Goal: Task Accomplishment & Management: Complete application form

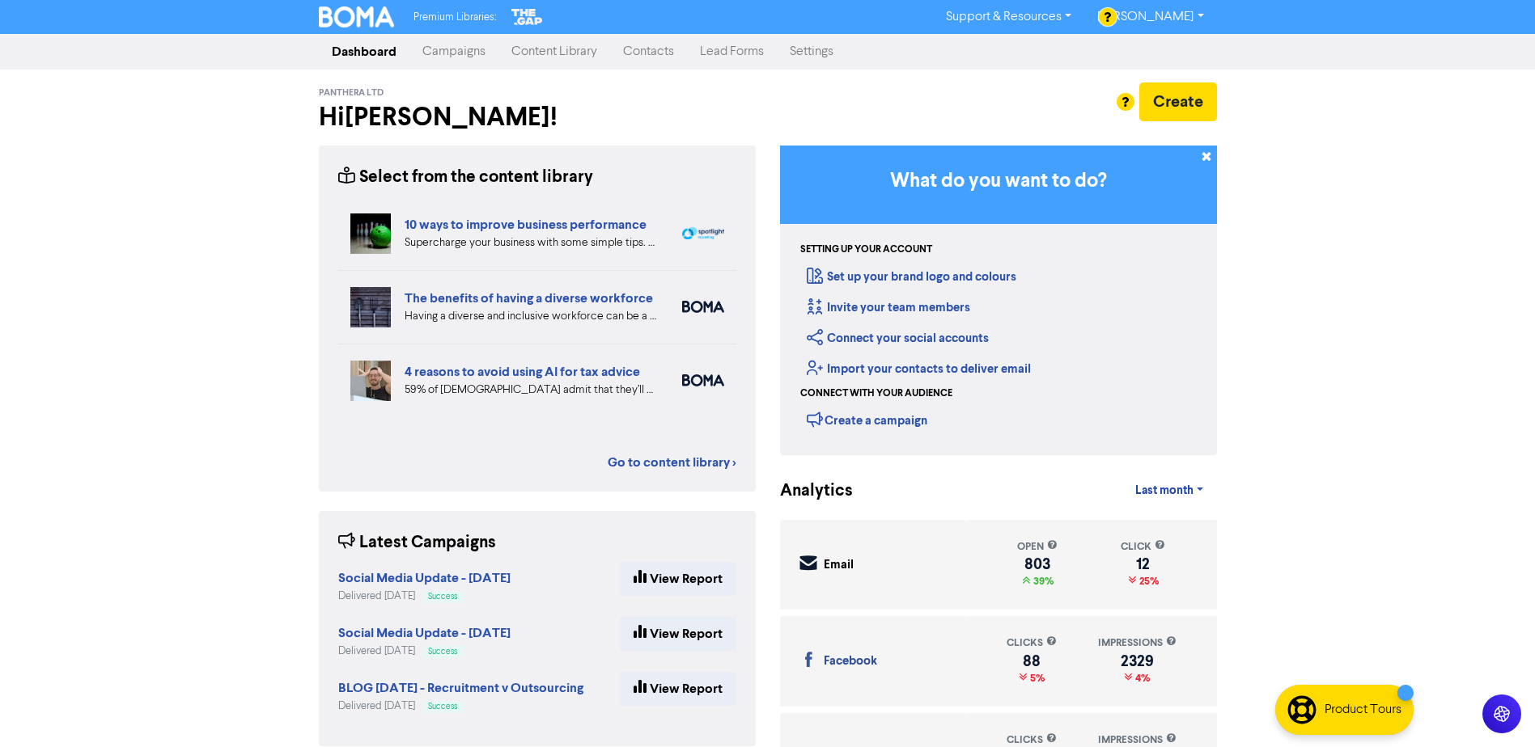
click at [642, 53] on link "Contacts" at bounding box center [648, 52] width 77 height 32
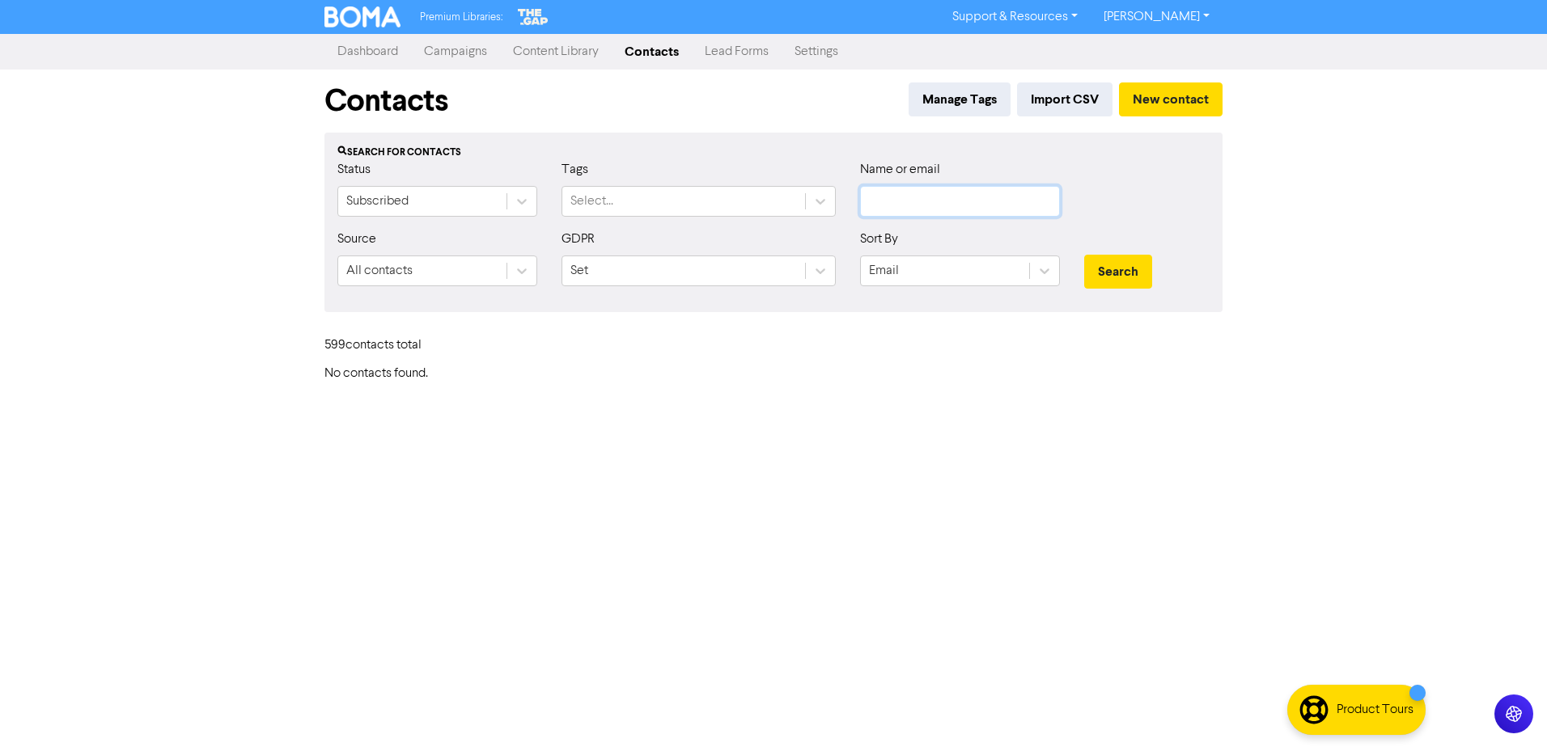
click at [875, 200] on input "text" at bounding box center [960, 201] width 200 height 31
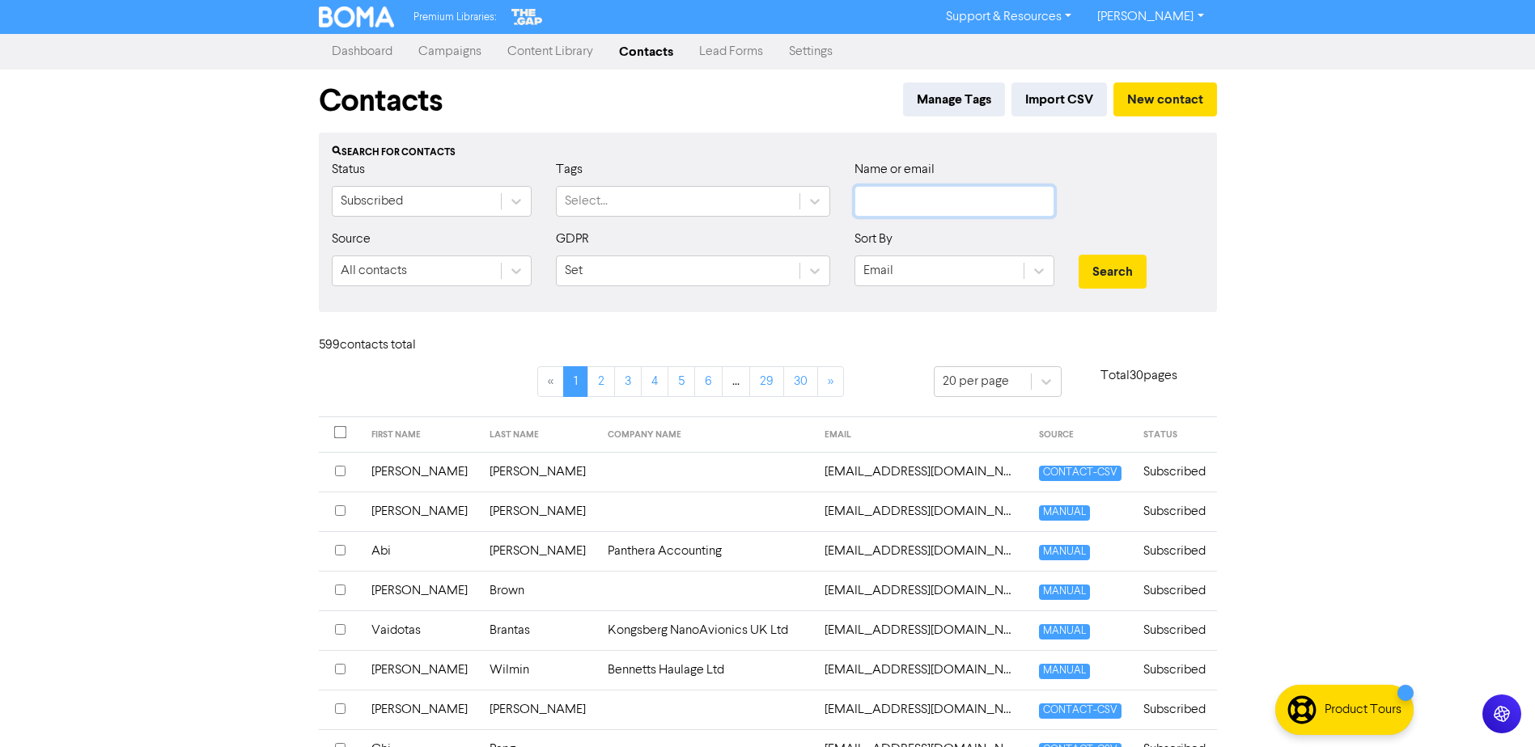
paste input "[PERSON_NAME][EMAIL_ADDRESS][DOMAIN_NAME]"
type input "[PERSON_NAME][EMAIL_ADDRESS][DOMAIN_NAME]"
click at [1078, 255] on button "Search" at bounding box center [1112, 272] width 68 height 34
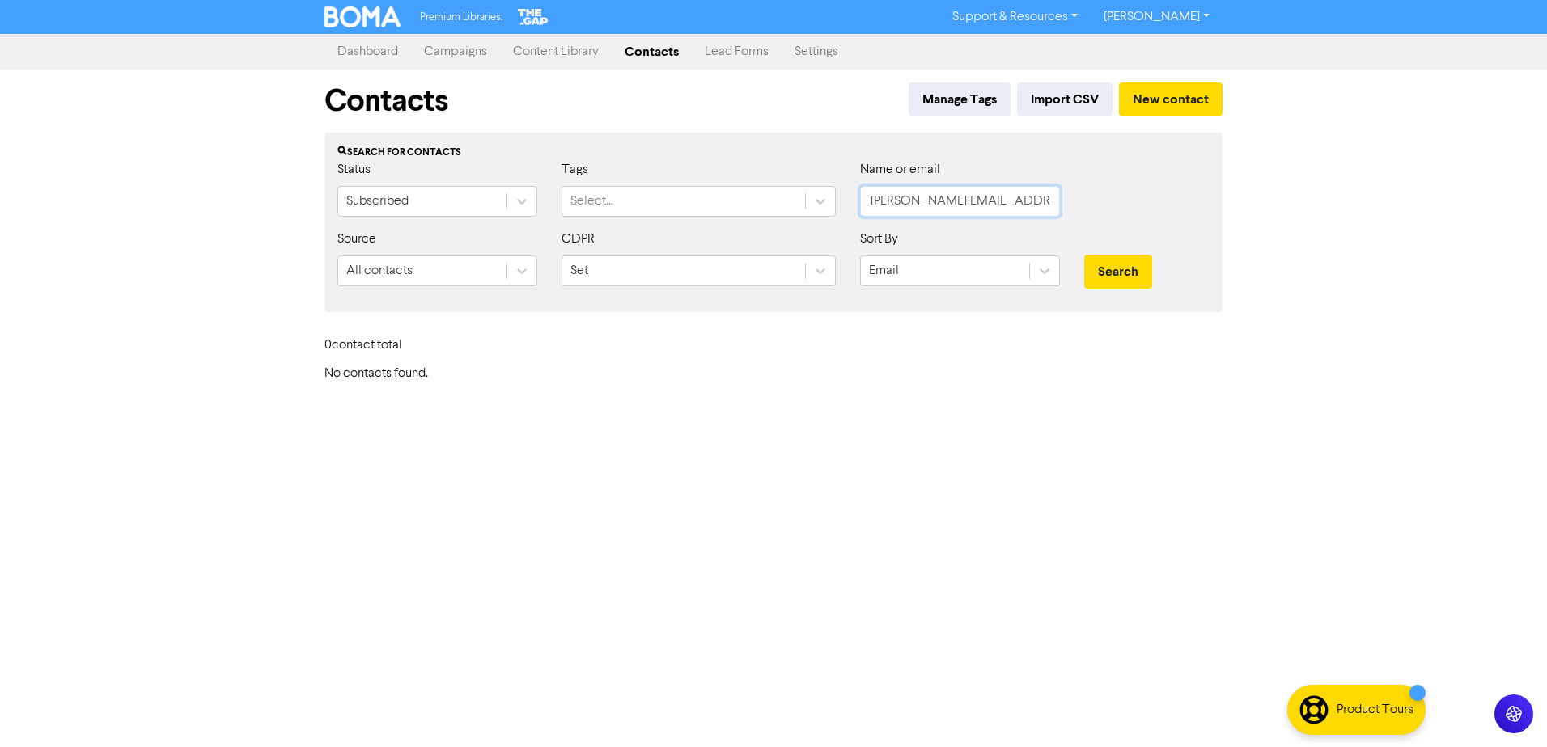
click at [872, 202] on input "[PERSON_NAME][EMAIL_ADDRESS][DOMAIN_NAME]" at bounding box center [960, 201] width 200 height 31
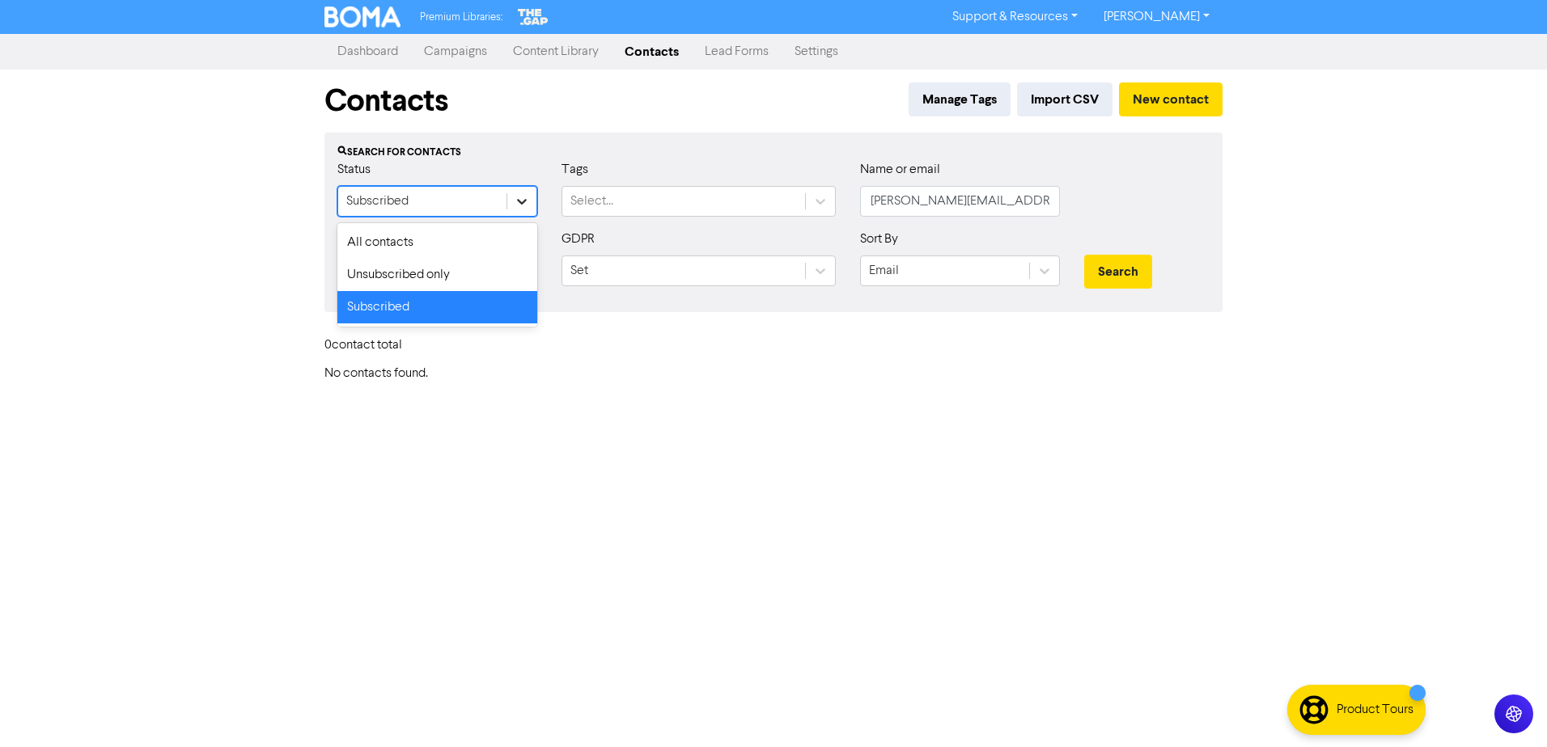
click at [528, 199] on icon at bounding box center [522, 201] width 16 height 16
click at [453, 238] on div "All contacts" at bounding box center [437, 242] width 200 height 32
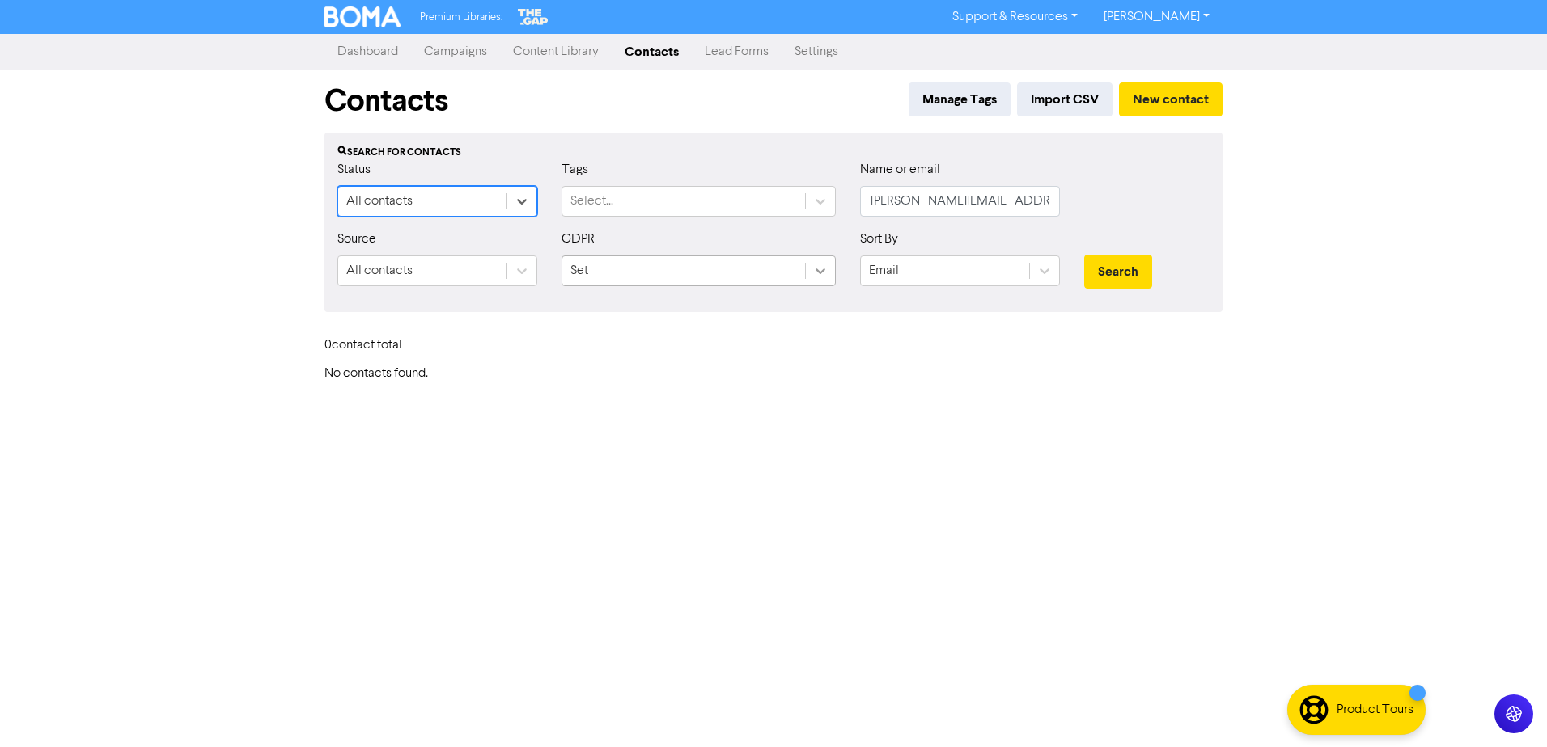
click at [819, 273] on icon at bounding box center [820, 271] width 16 height 16
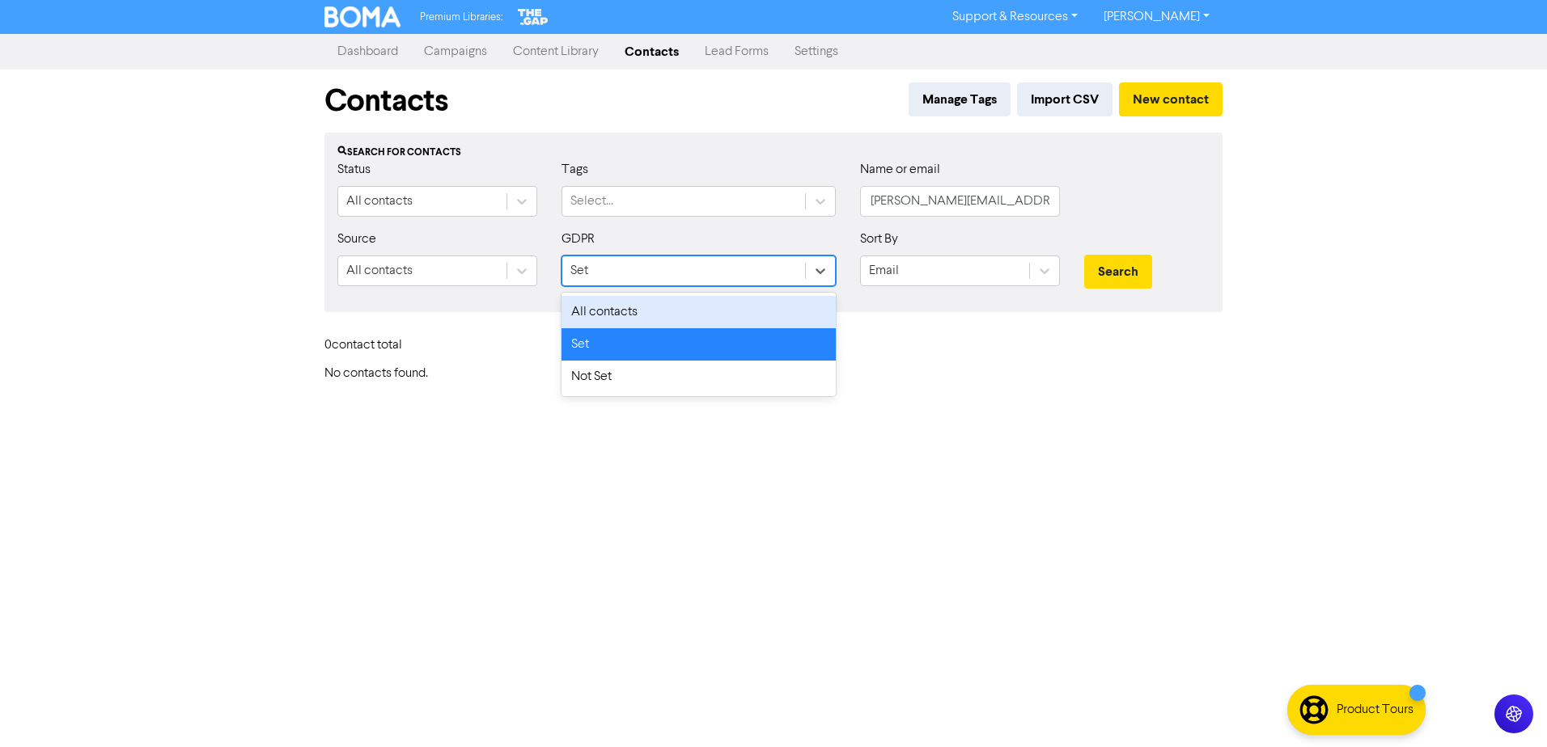
click at [732, 307] on div "All contacts" at bounding box center [698, 312] width 274 height 32
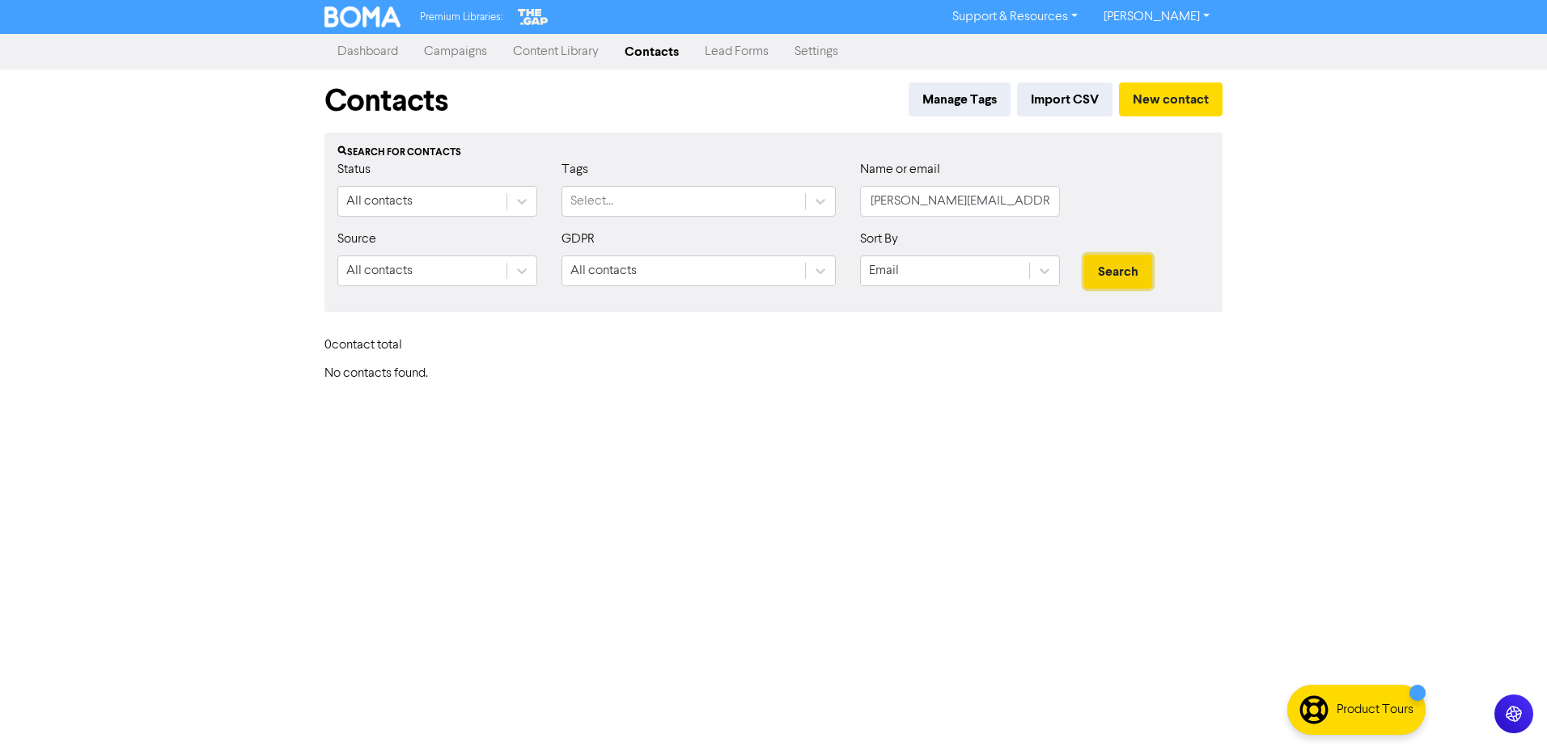
click at [1115, 281] on button "Search" at bounding box center [1118, 272] width 68 height 34
click at [1162, 100] on button "New contact" at bounding box center [1171, 100] width 104 height 34
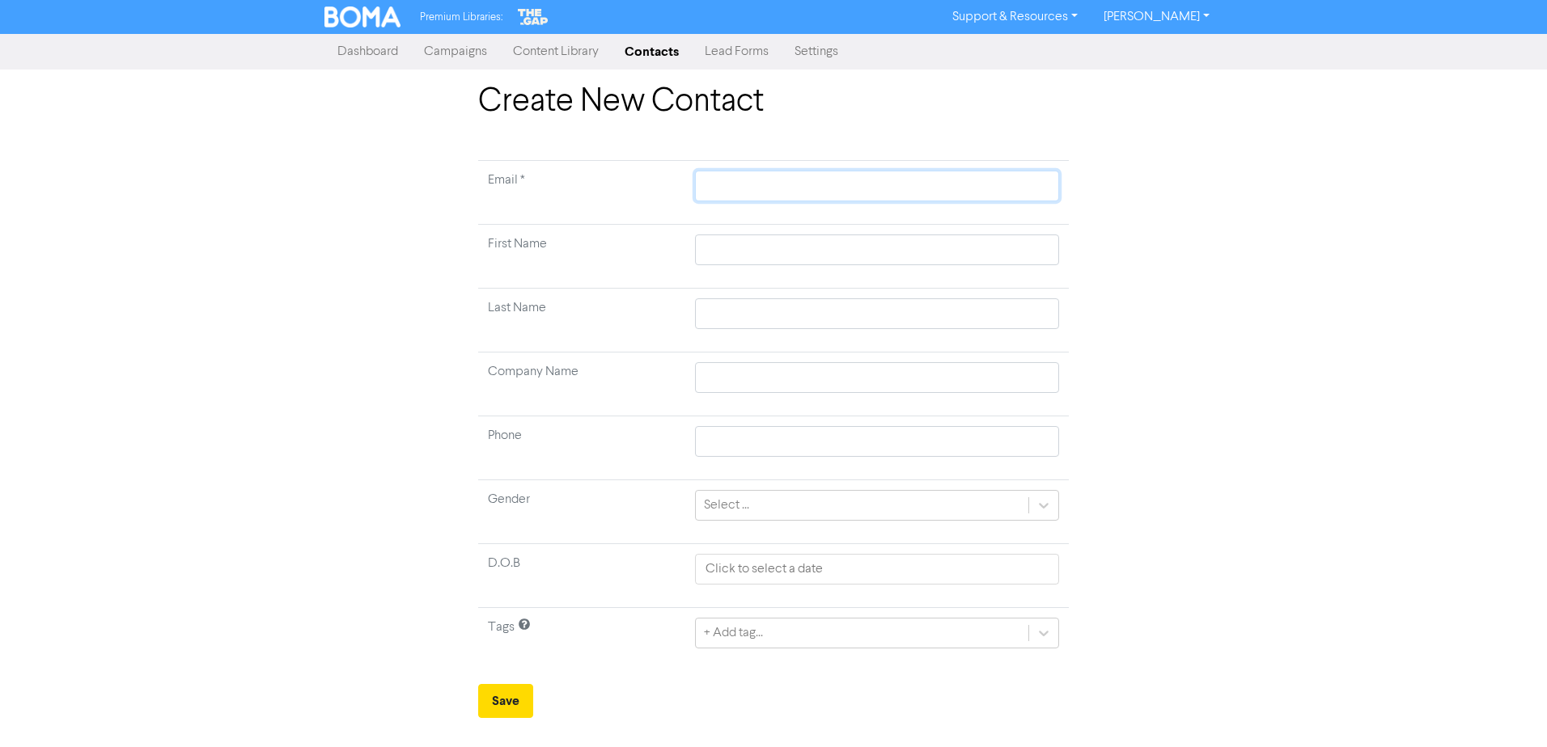
click at [709, 184] on input "text" at bounding box center [877, 186] width 364 height 31
paste input "[PERSON_NAME][EMAIL_ADDRESS][DOMAIN_NAME]"
type input "[PERSON_NAME][EMAIL_ADDRESS][DOMAIN_NAME]"
click at [725, 252] on td at bounding box center [876, 257] width 383 height 64
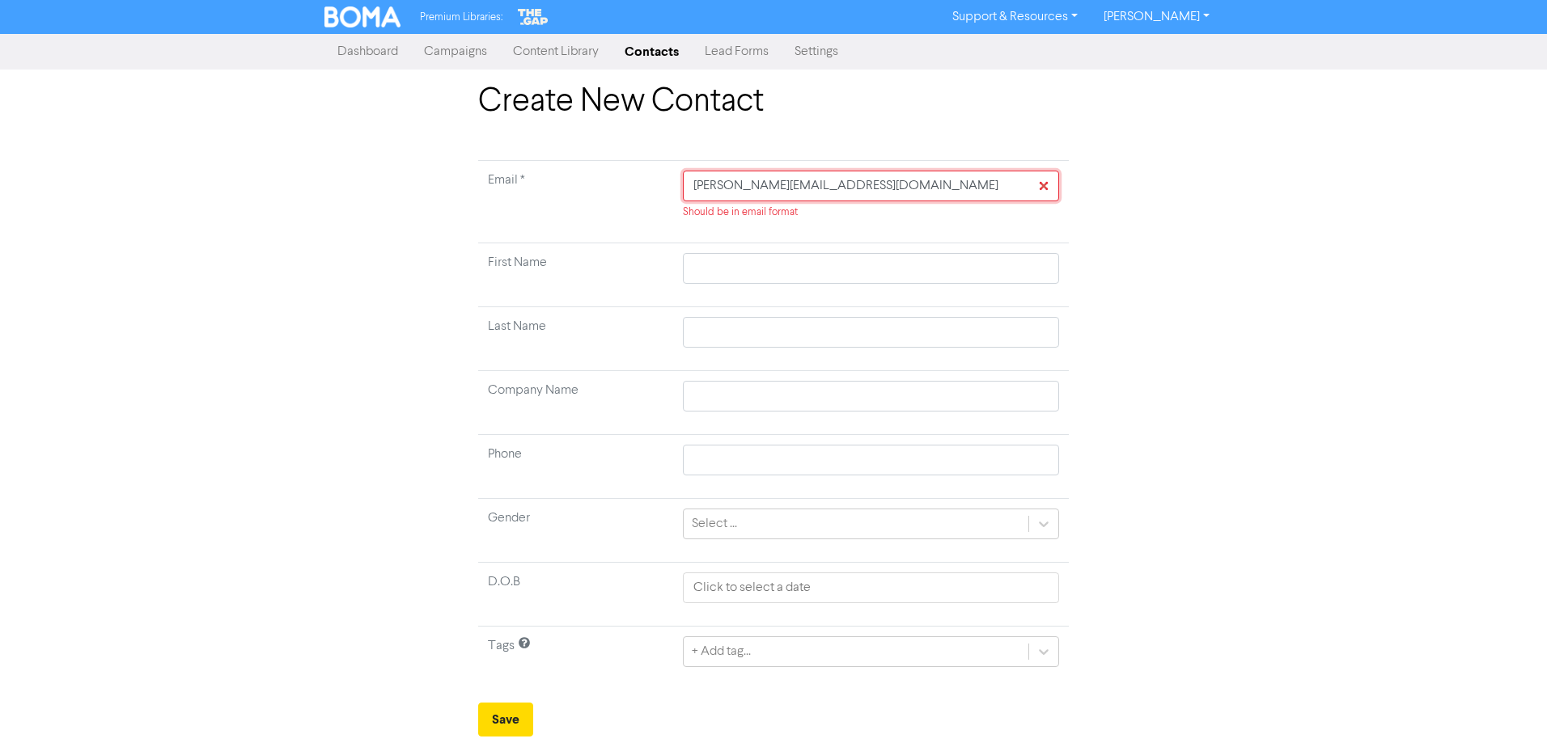
click at [696, 190] on input "[PERSON_NAME][EMAIL_ADDRESS][DOMAIN_NAME]" at bounding box center [871, 186] width 376 height 31
type input "[PERSON_NAME][EMAIL_ADDRESS][DOMAIN_NAME]"
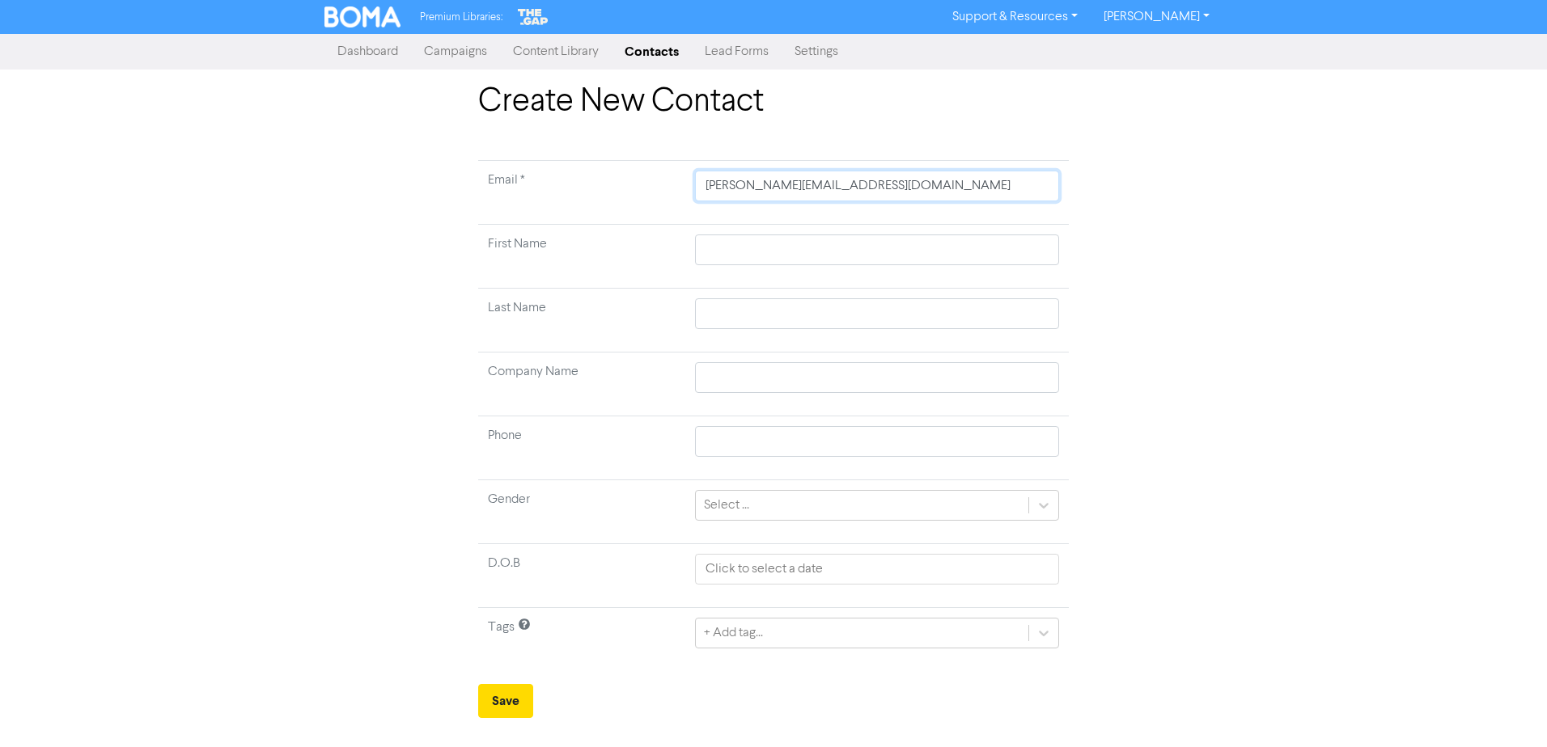
type input "[PERSON_NAME][EMAIL_ADDRESS][DOMAIN_NAME]"
click at [731, 252] on input "text" at bounding box center [877, 250] width 364 height 31
type input "J"
type input "[PERSON_NAME]"
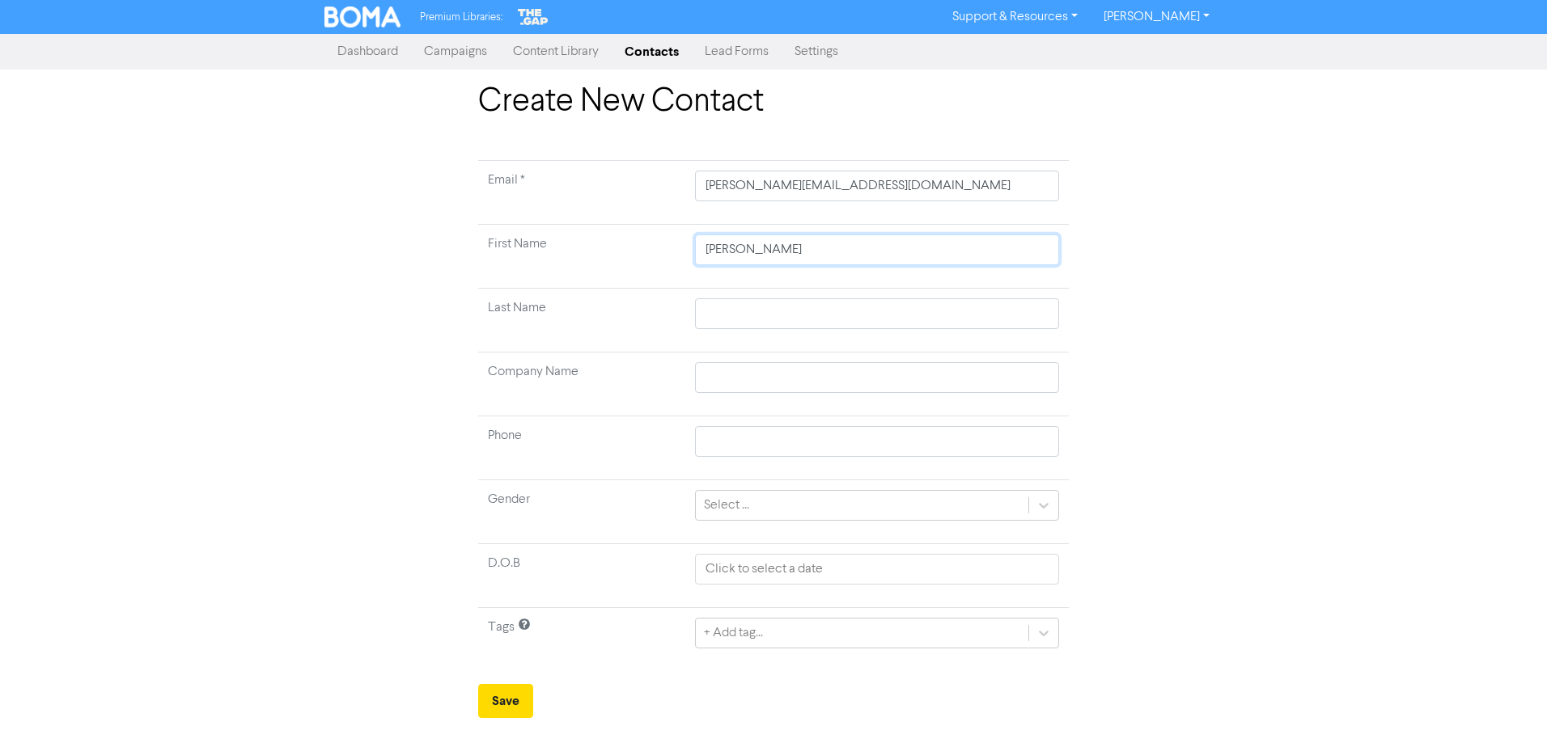
type input "Jaso"
type input "[PERSON_NAME]"
click at [726, 308] on input "text" at bounding box center [877, 313] width 364 height 31
type input "G"
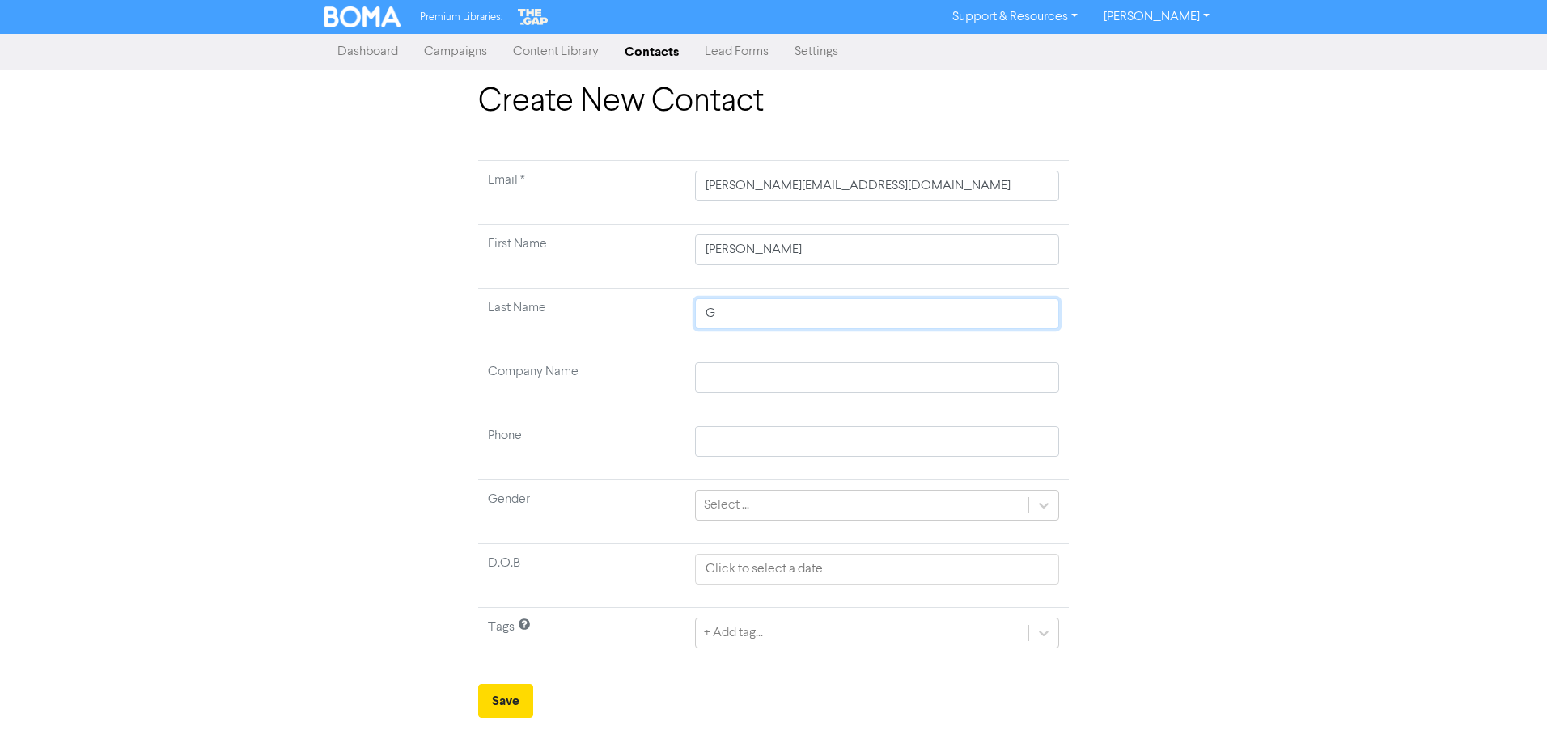
type input "Gr"
type input "Gra"
type input "Grah"
type input "Graha"
type input "[PERSON_NAME]"
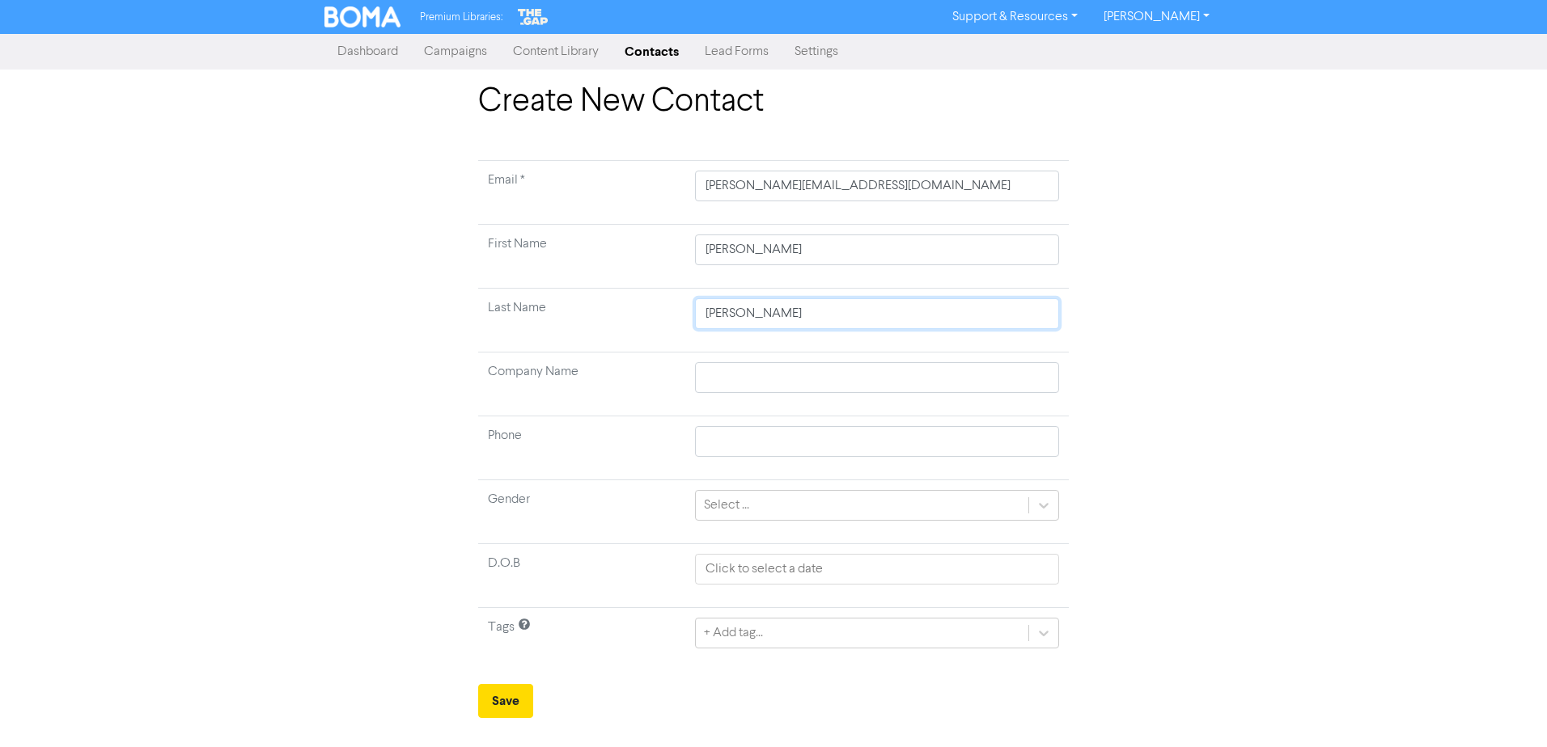
type input "[PERSON_NAME]"
click at [734, 379] on input "text" at bounding box center [877, 377] width 364 height 31
type input "D"
type input "DW"
type input "DWIR Limited"
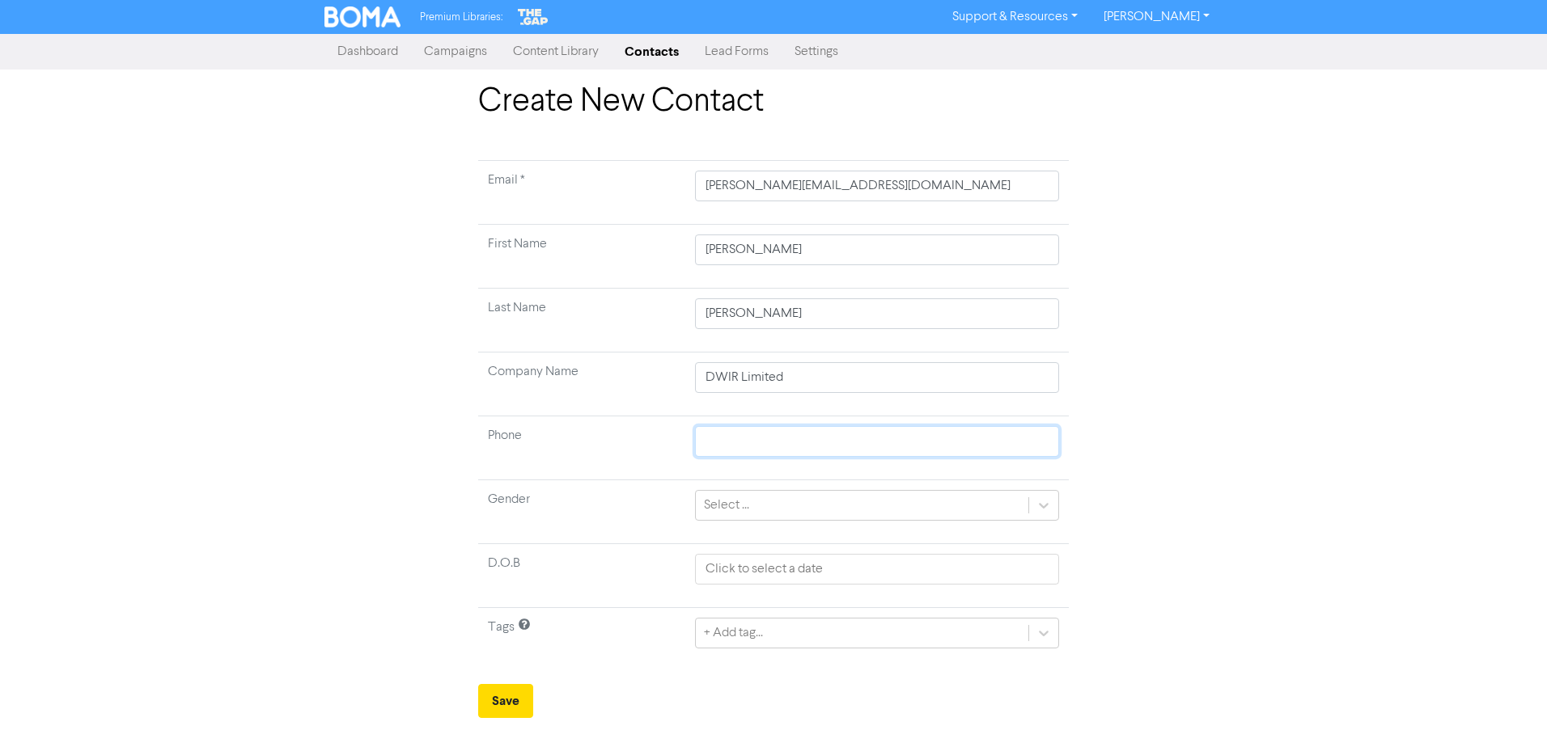
type input "07946469854"
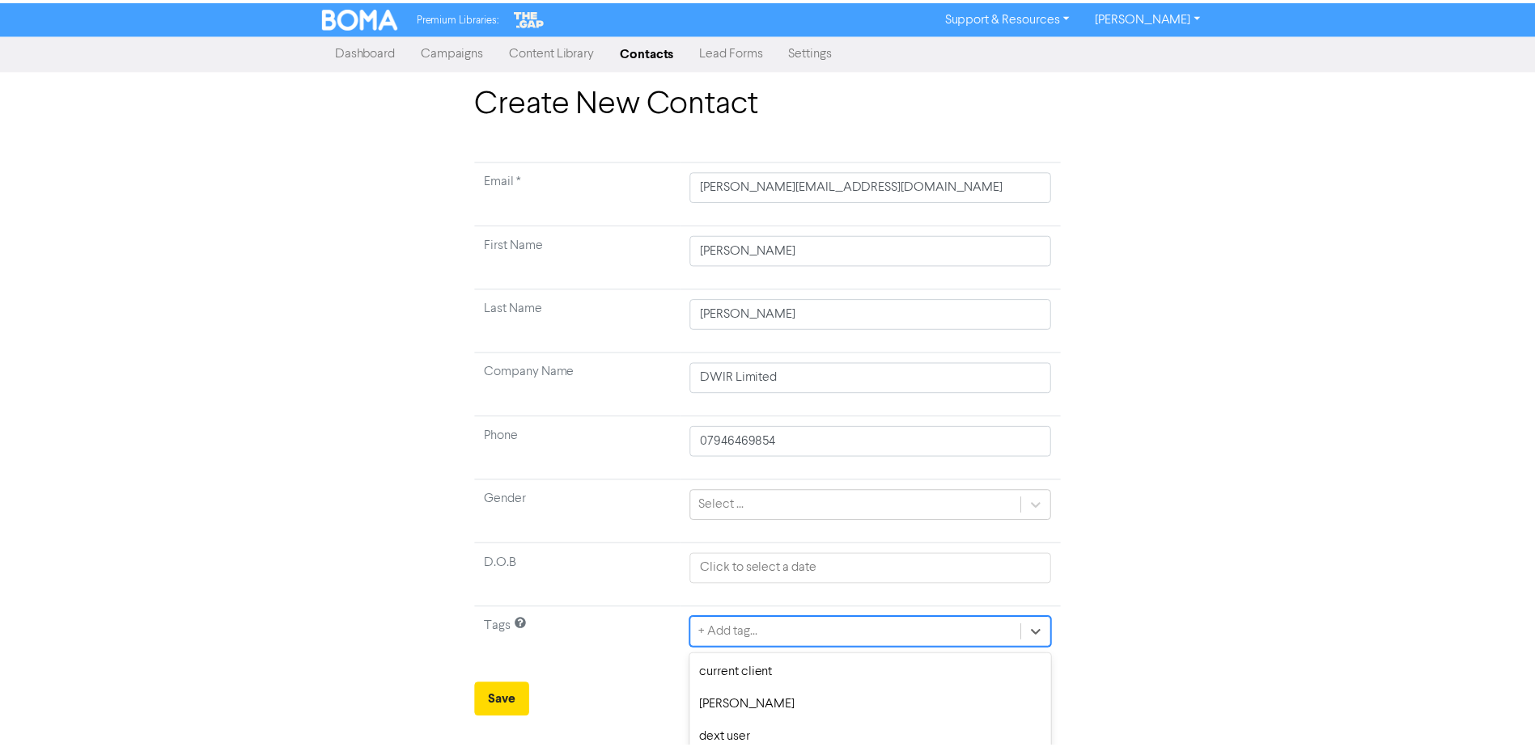
scroll to position [150, 0]
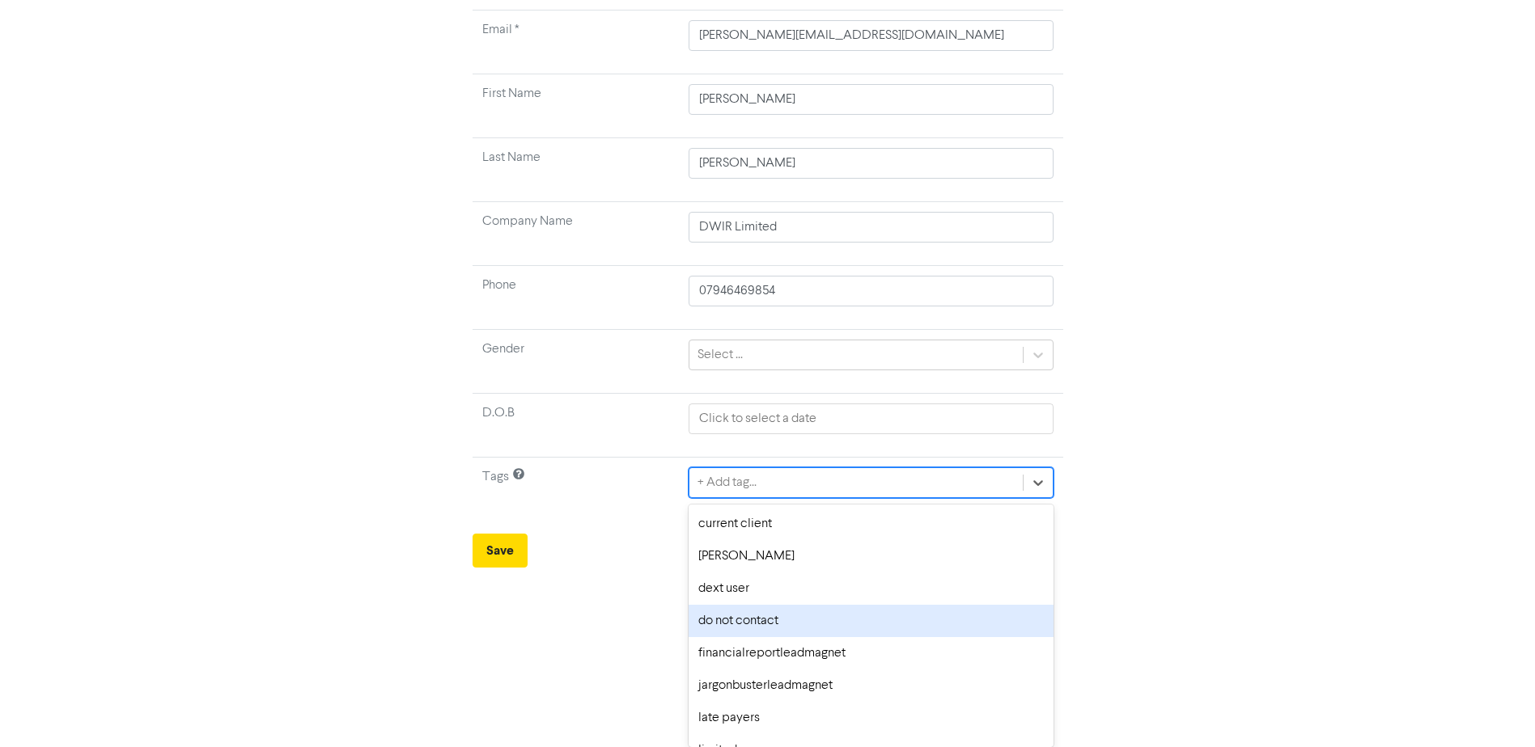
click at [775, 498] on div "option do not contact focused, 4 of 16. 16 results available. Use Up and Down t…" at bounding box center [870, 483] width 364 height 31
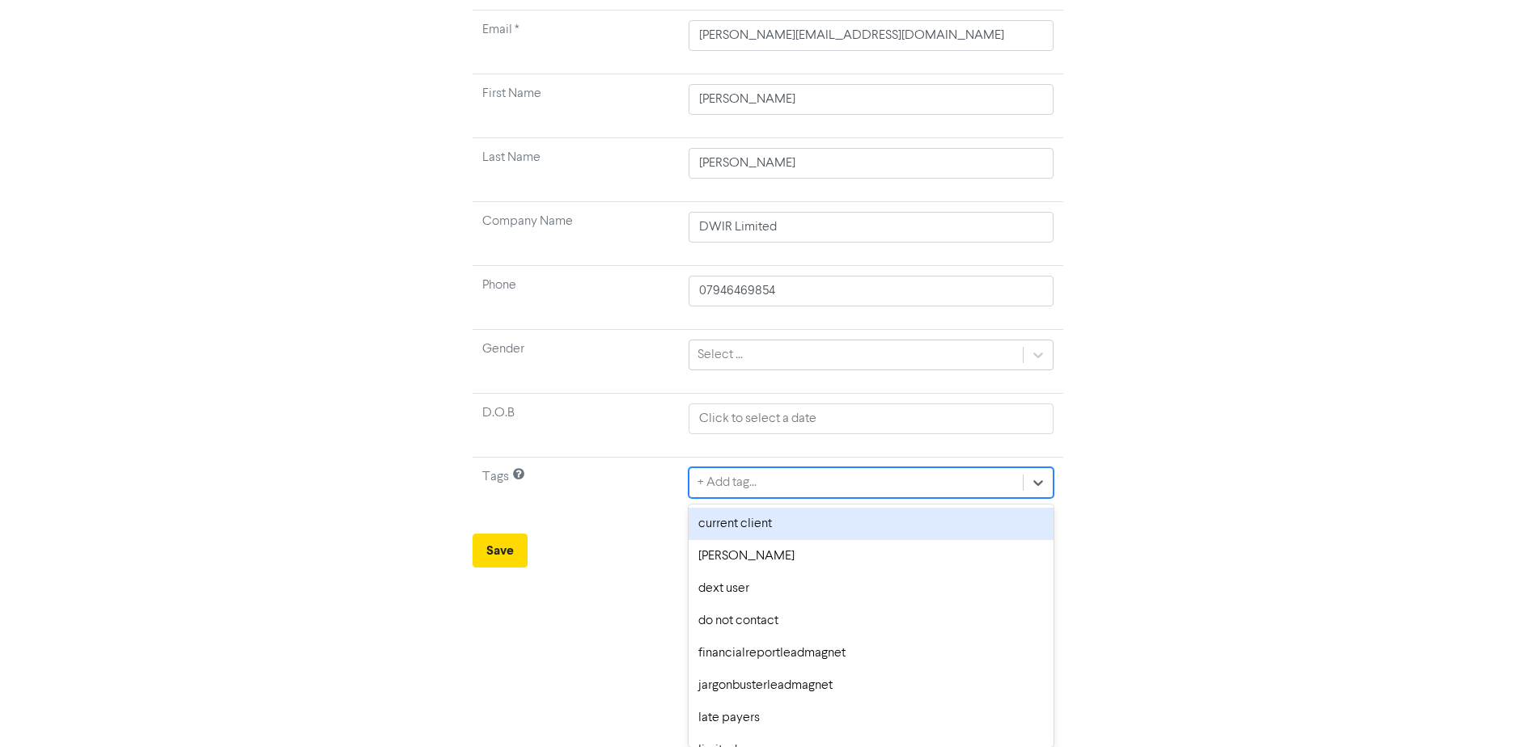
click at [749, 527] on div "current client" at bounding box center [870, 524] width 364 height 32
click at [1050, 498] on div "option [PERSON_NAME] focused, 2 of 16. 15 results available. Use Up and Down to…" at bounding box center [870, 483] width 364 height 31
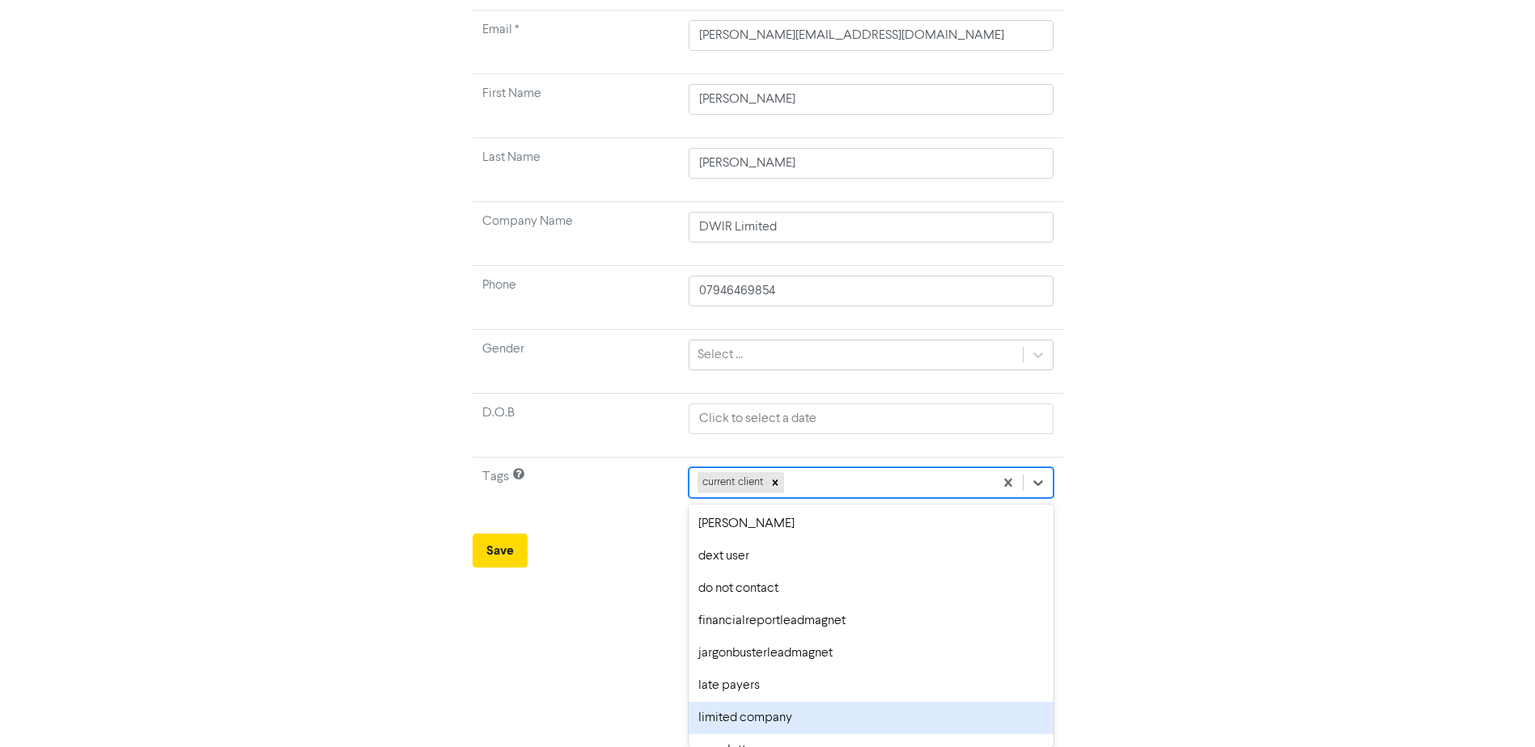
click at [791, 718] on div "limited company" at bounding box center [870, 718] width 364 height 32
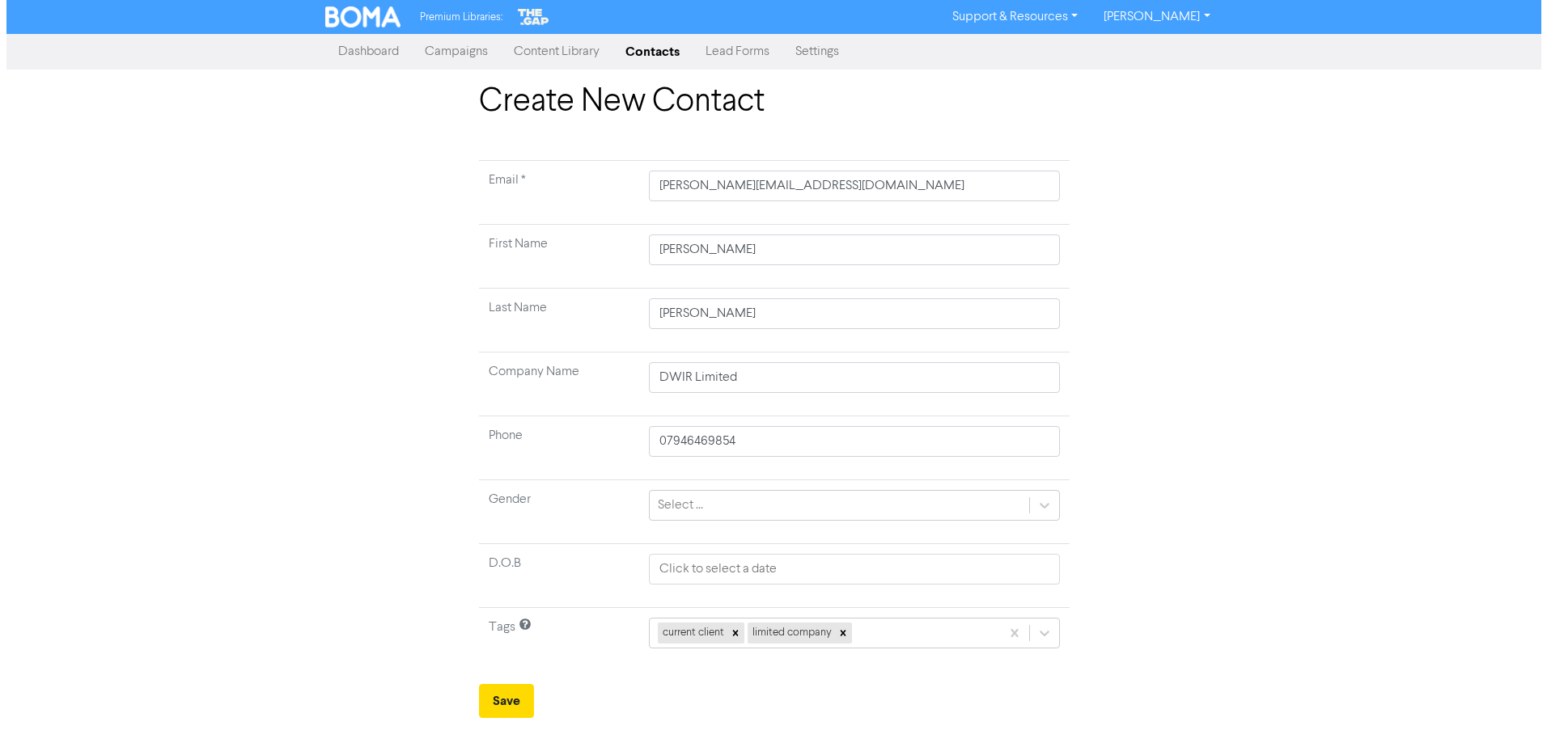
scroll to position [0, 0]
click at [1047, 634] on div "current client limited company" at bounding box center [853, 633] width 411 height 31
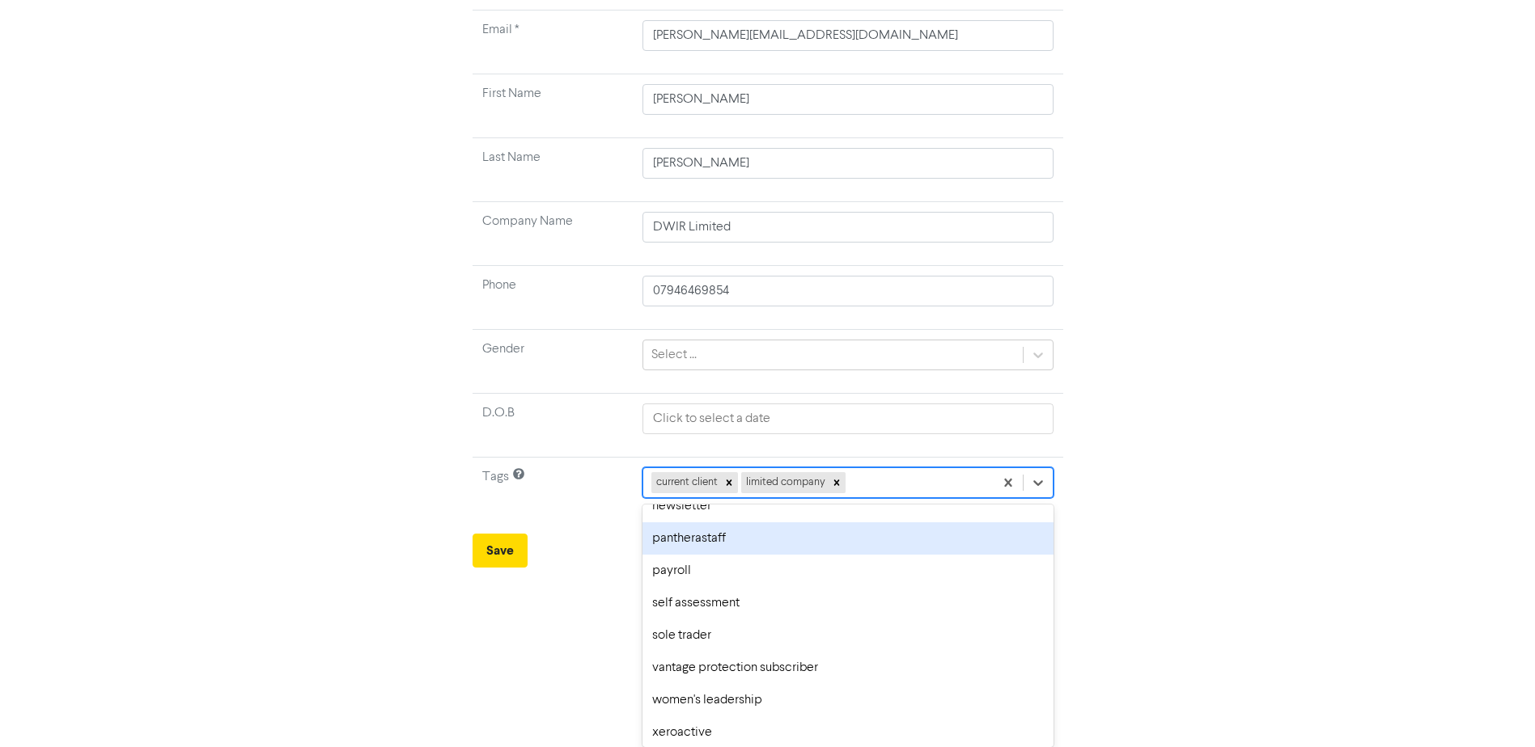
scroll to position [217, 0]
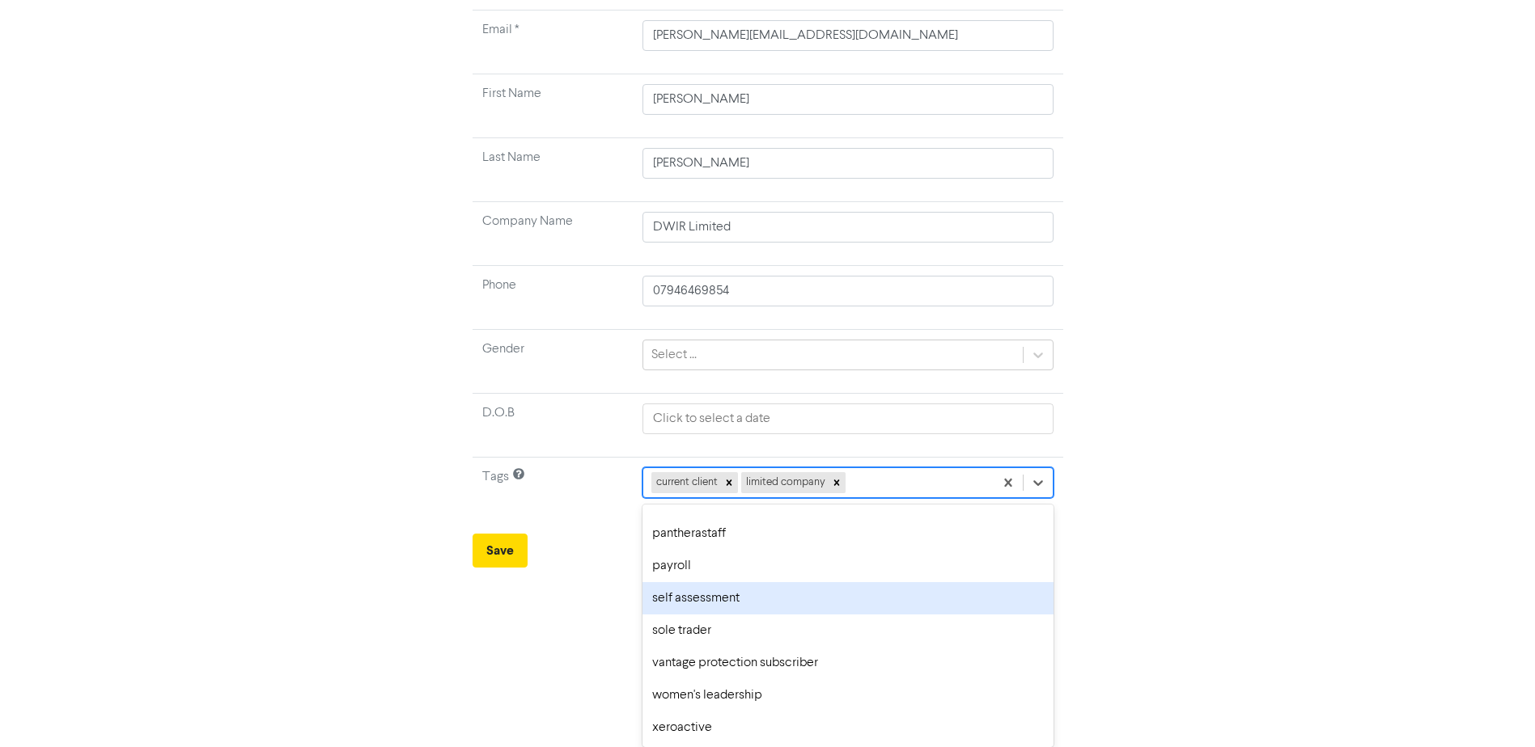
click at [716, 597] on div "self assessment" at bounding box center [847, 598] width 411 height 32
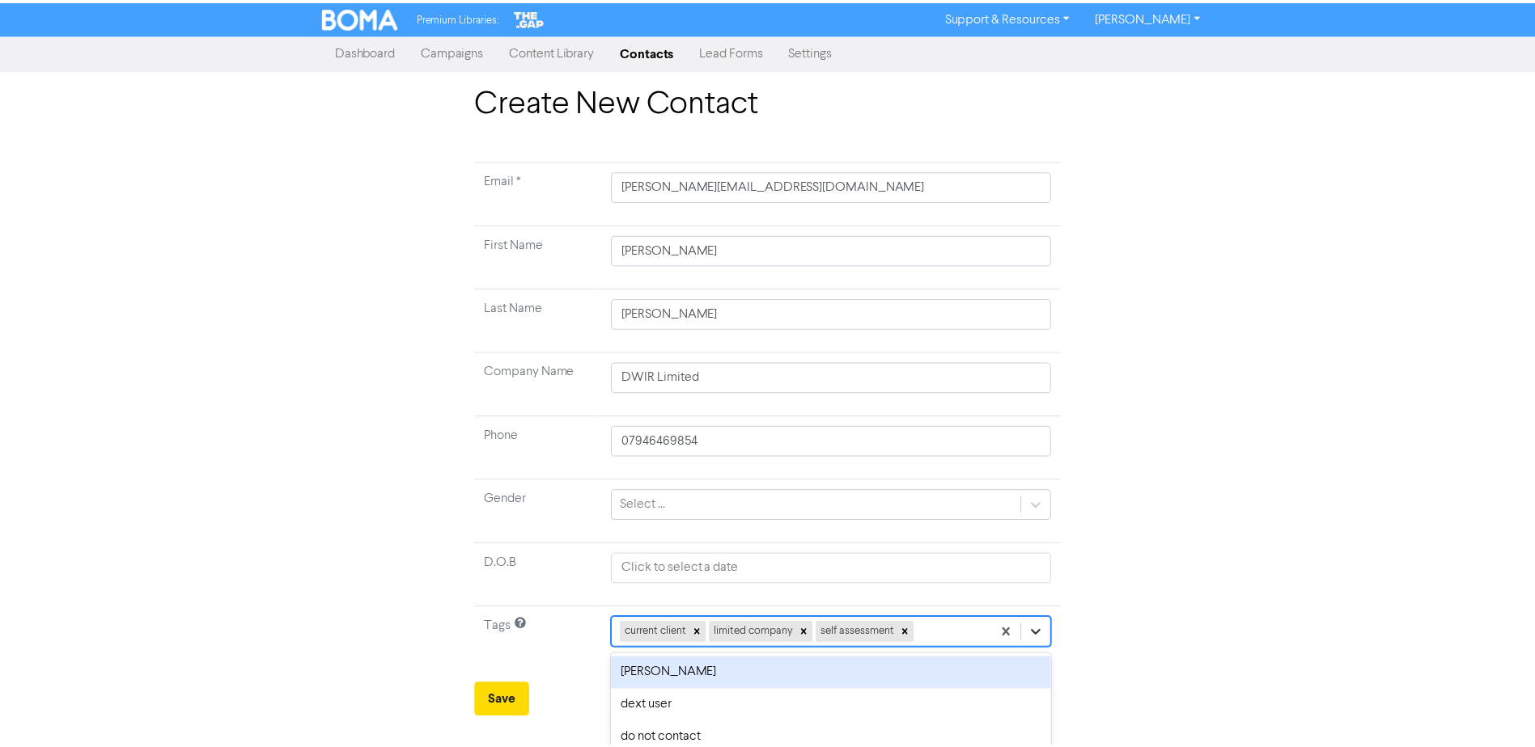
scroll to position [150, 0]
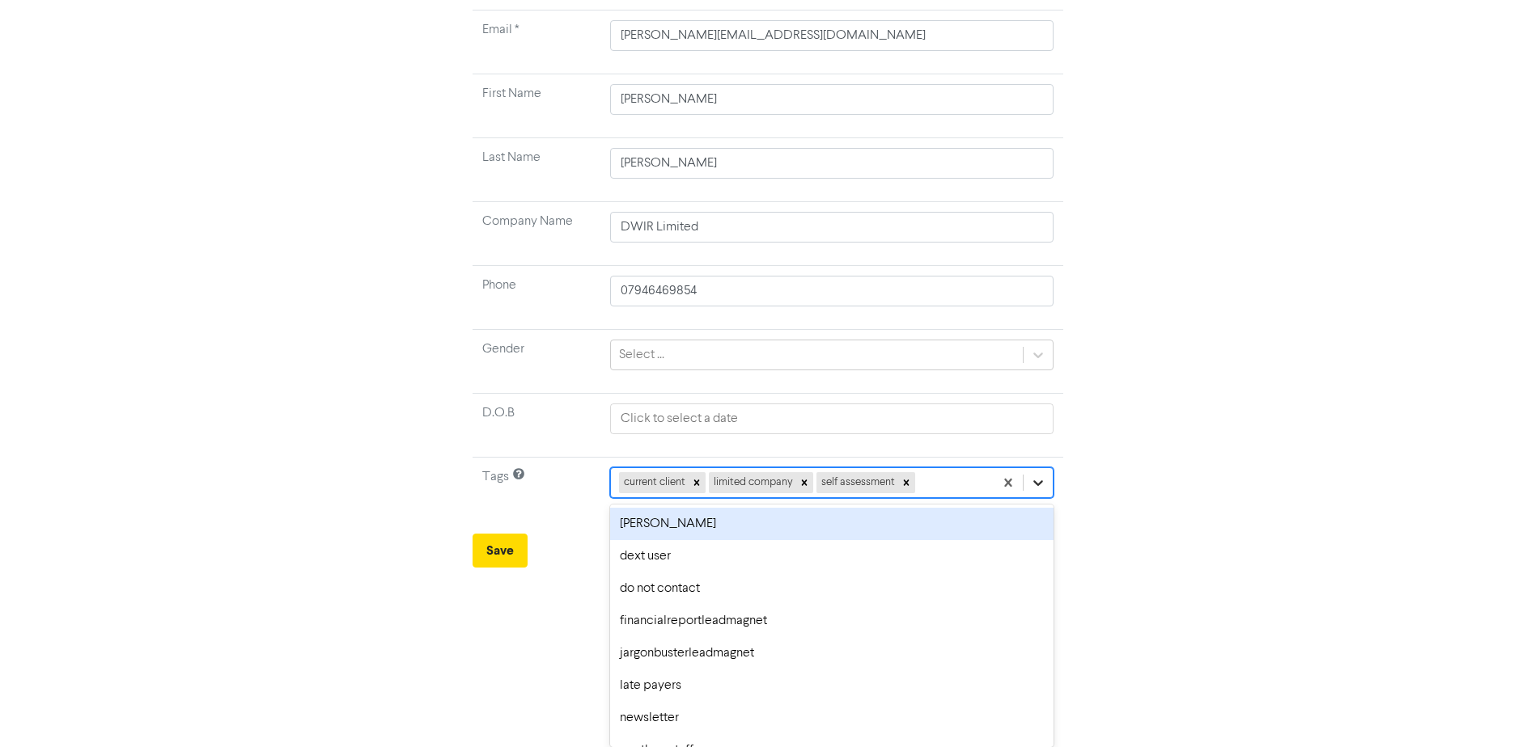
click at [1044, 498] on div "option [PERSON_NAME] focused, 2 of 16. 13 results available. Use Up and Down to…" at bounding box center [831, 483] width 443 height 31
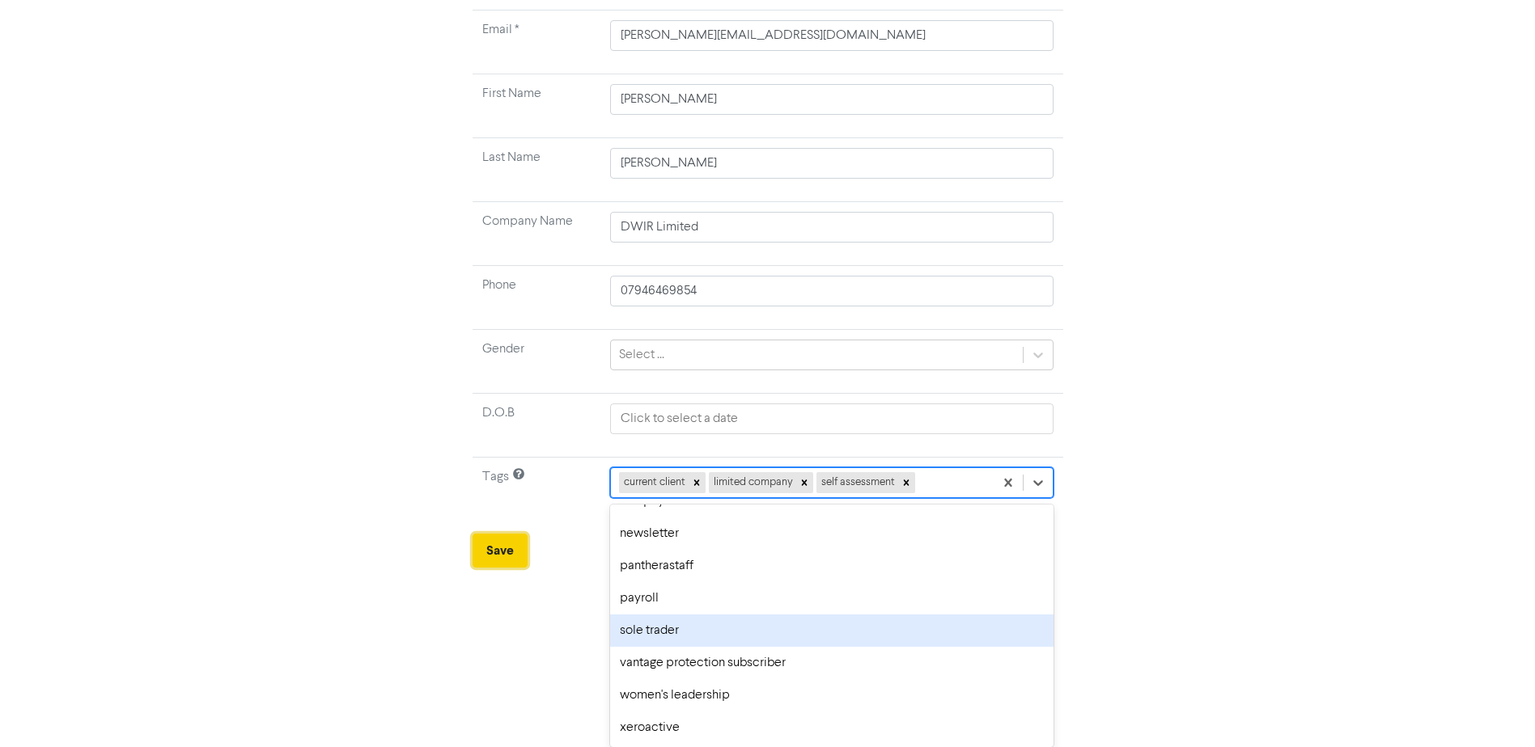
scroll to position [0, 0]
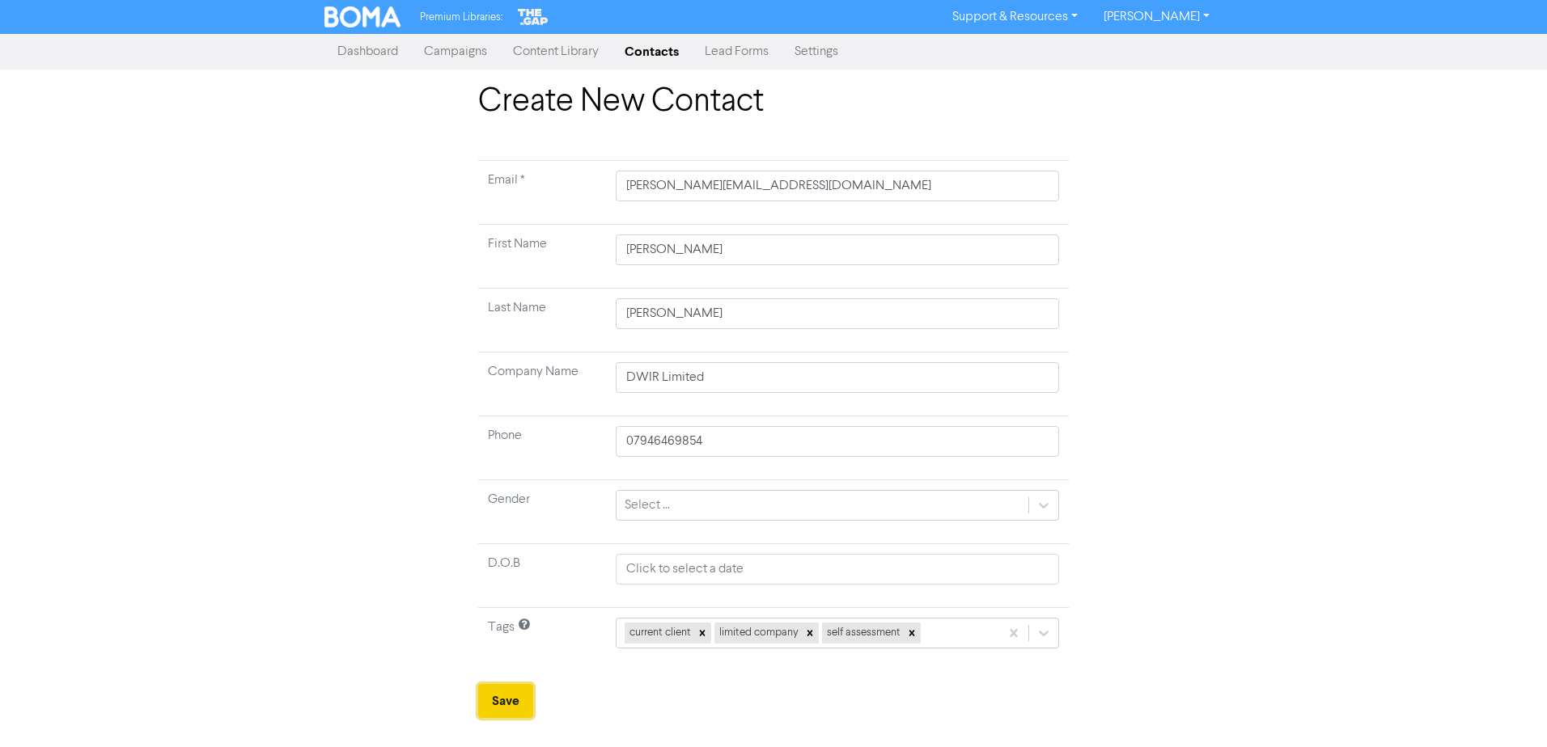
click at [489, 551] on form "Email * [PERSON_NAME][EMAIL_ADDRESS][DOMAIN_NAME] First Name [PERSON_NAME] Name…" at bounding box center [773, 439] width 591 height 558
click at [508, 704] on button "Save" at bounding box center [505, 701] width 55 height 34
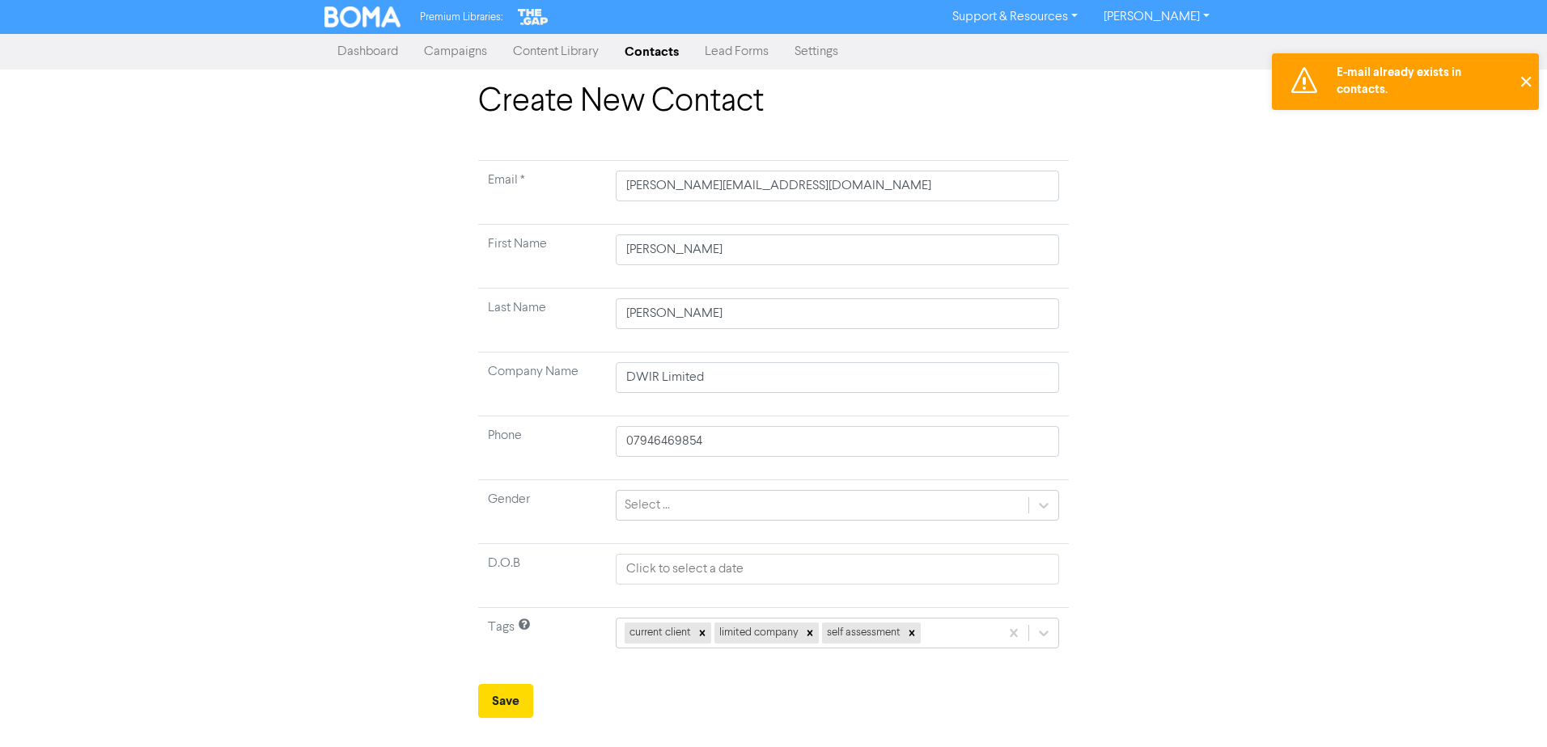
click at [1525, 81] on button "✕" at bounding box center [1525, 81] width 27 height 57
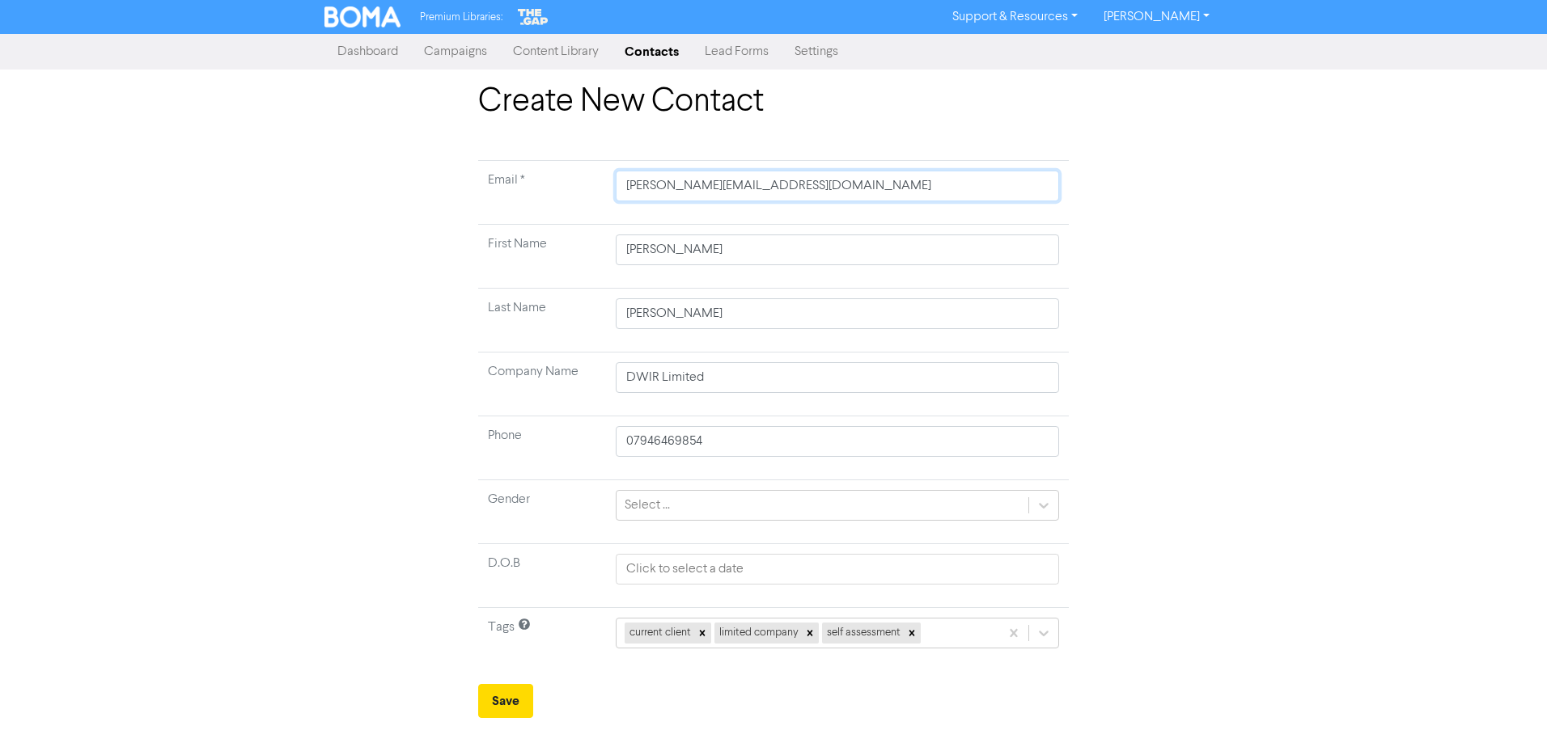
drag, startPoint x: 795, startPoint y: 189, endPoint x: 622, endPoint y: 191, distance: 173.1
click at [622, 191] on input "[PERSON_NAME][EMAIL_ADDRESS][DOMAIN_NAME]" at bounding box center [837, 186] width 443 height 31
click at [654, 48] on link "Contacts" at bounding box center [652, 52] width 80 height 32
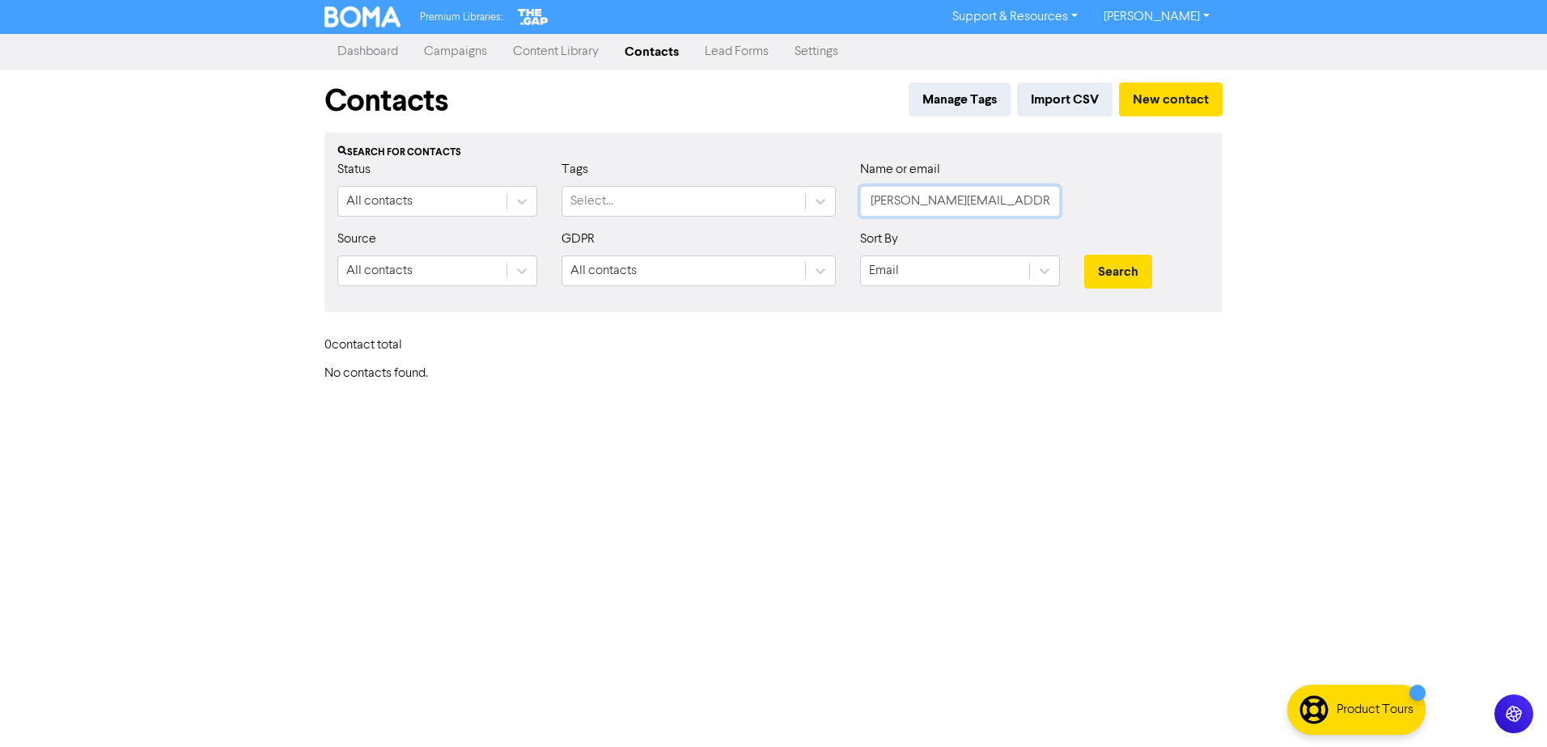
drag, startPoint x: 1044, startPoint y: 204, endPoint x: 871, endPoint y: 207, distance: 173.1
click at [871, 207] on input "[PERSON_NAME][EMAIL_ADDRESS][DOMAIN_NAME]" at bounding box center [960, 201] width 200 height 31
paste input "text"
type input "[PERSON_NAME][EMAIL_ADDRESS][DOMAIN_NAME]"
click at [904, 383] on div "Premium Libraries: Support & Resources Video Tutorials FAQ & Guides Marketing E…" at bounding box center [773, 373] width 1547 height 747
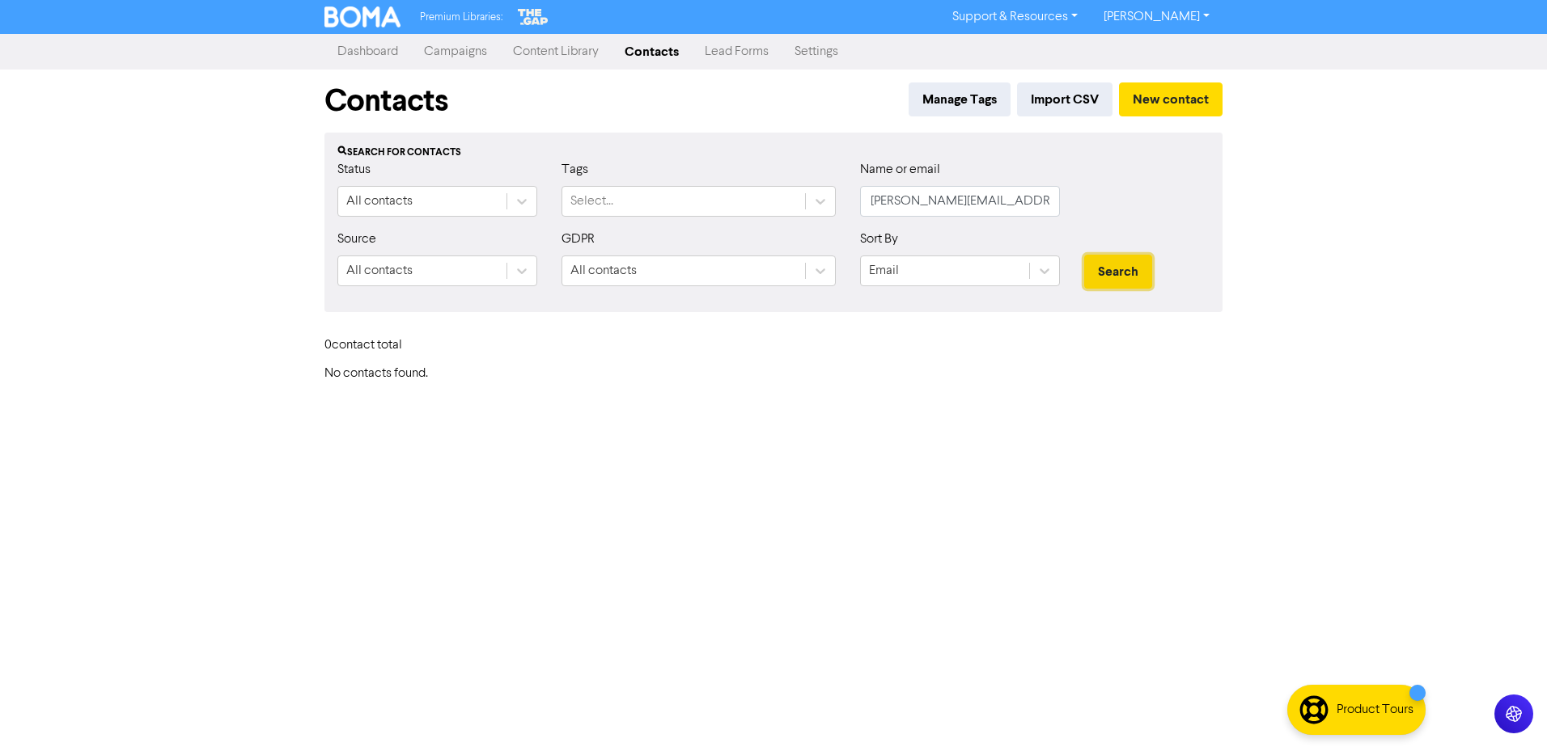
click at [1101, 270] on button "Search" at bounding box center [1118, 272] width 68 height 34
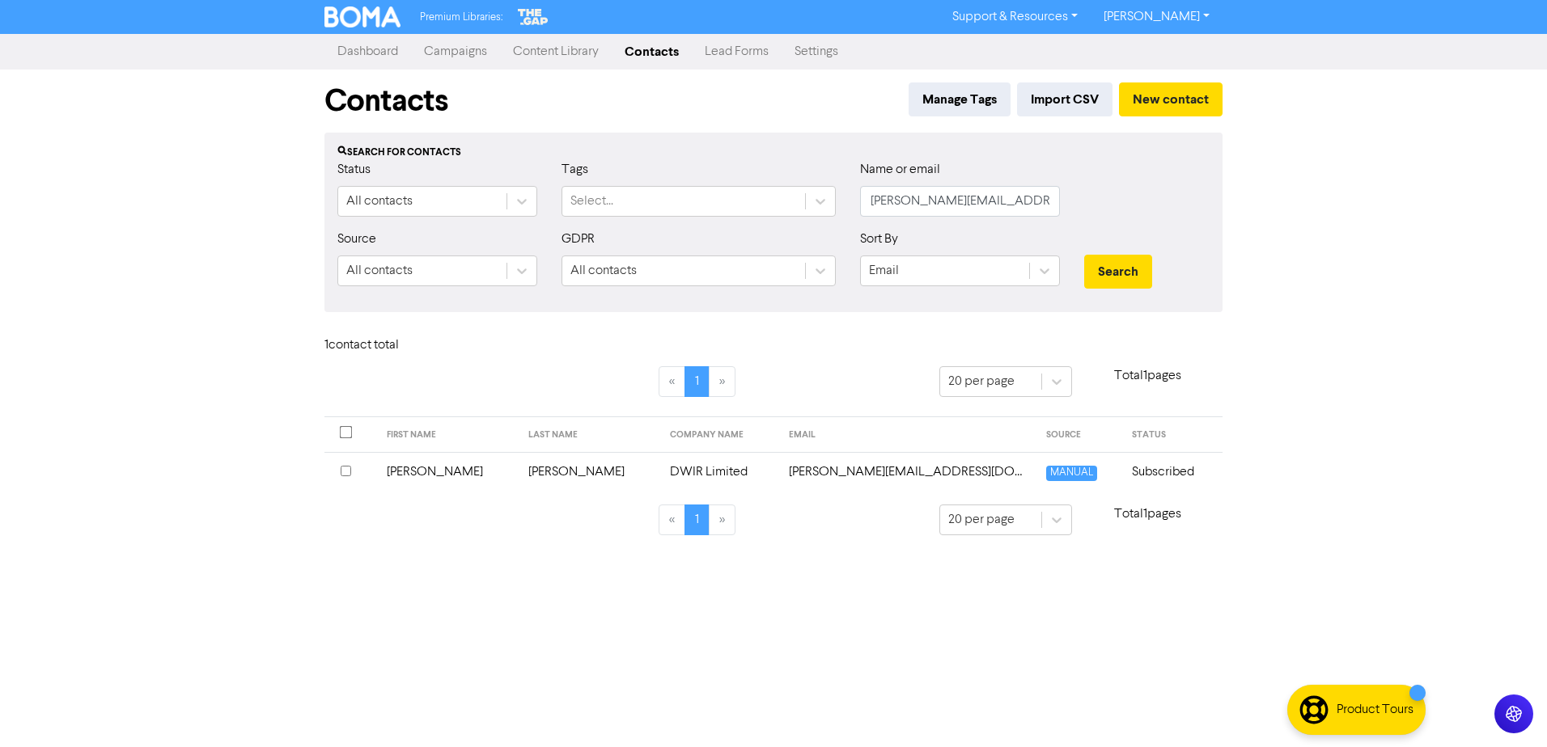
click at [411, 473] on td "[PERSON_NAME]" at bounding box center [448, 472] width 142 height 40
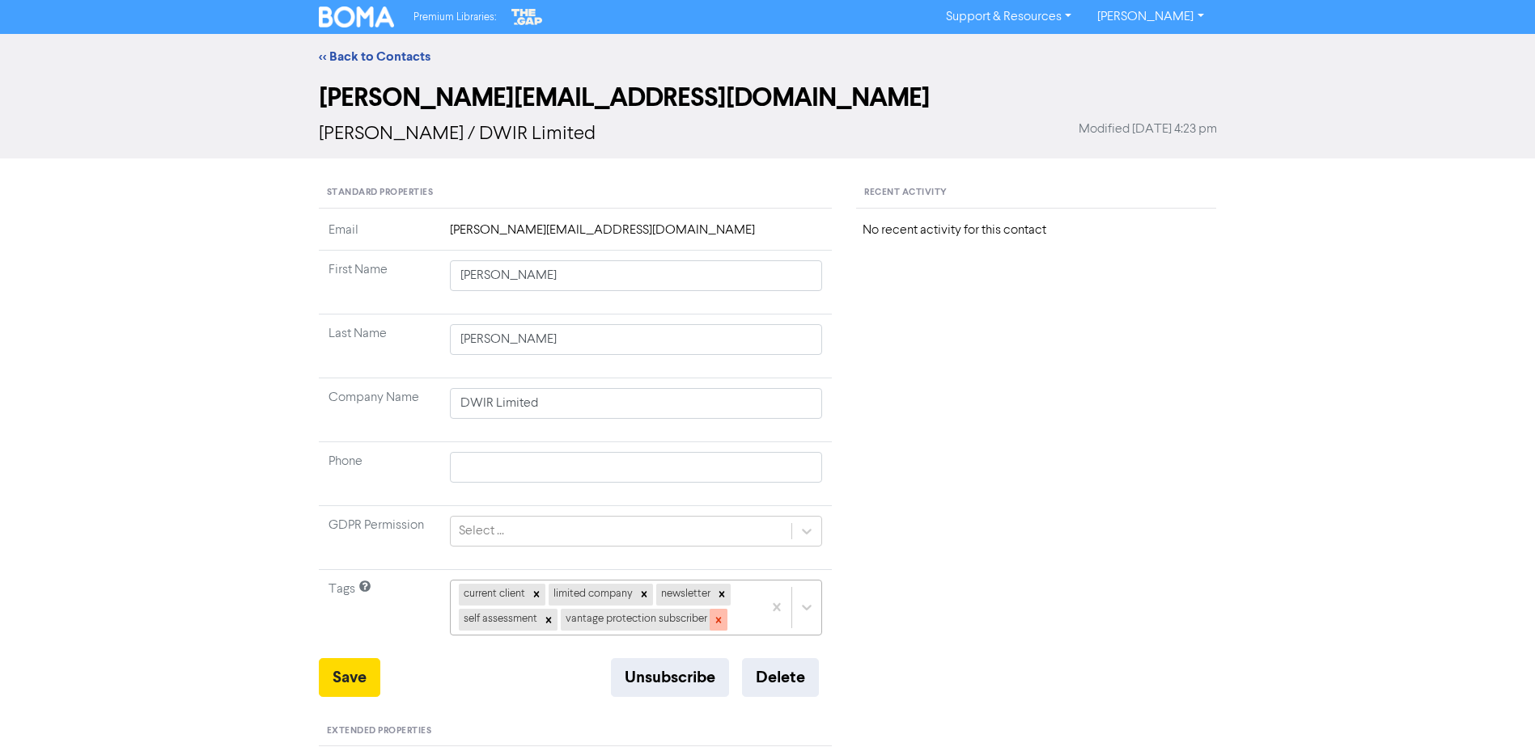
click at [716, 620] on icon at bounding box center [718, 620] width 11 height 11
click at [353, 680] on button "Save" at bounding box center [349, 677] width 61 height 39
click at [352, 682] on button "Save" at bounding box center [349, 677] width 61 height 39
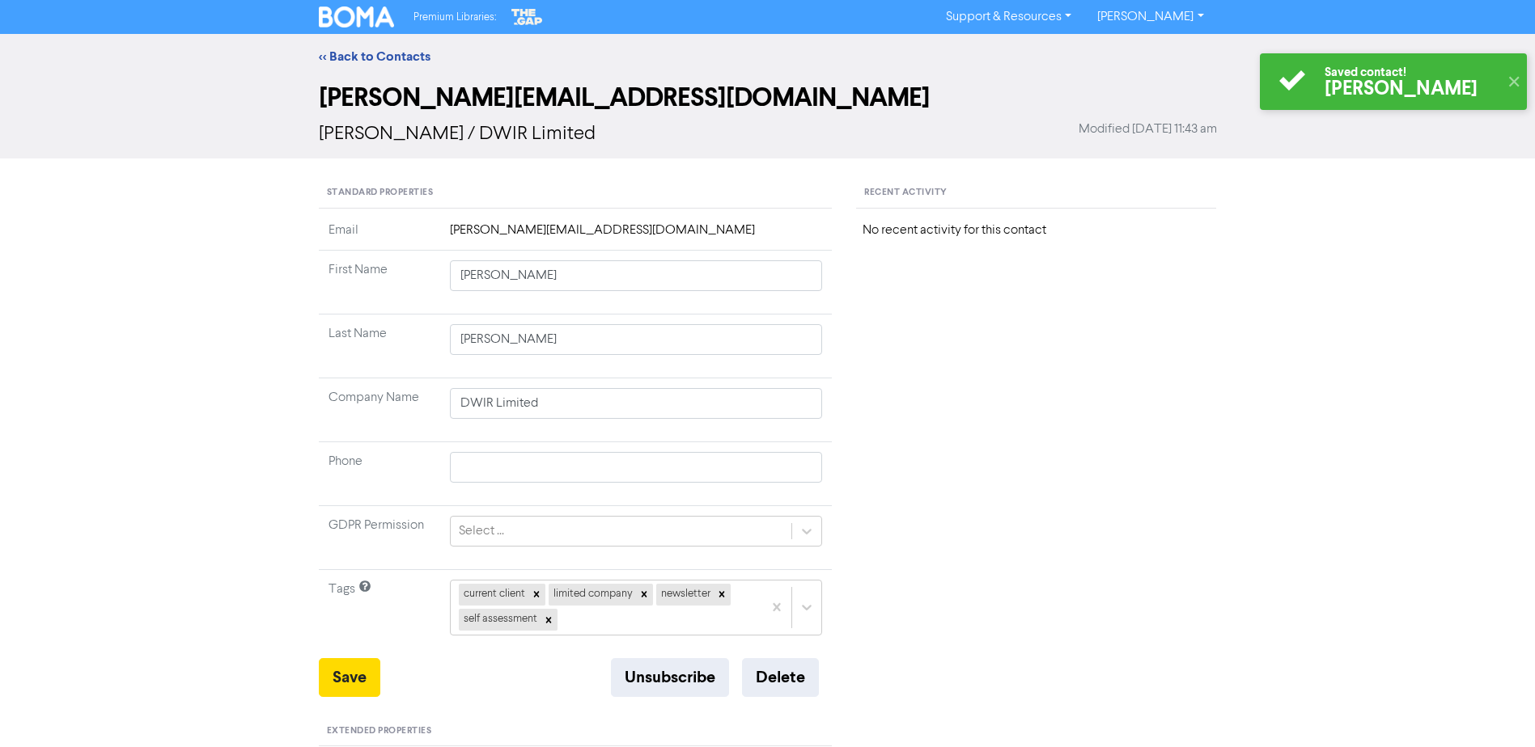
click at [1030, 386] on div "Recent Activity No recent activity for this contact" at bounding box center [1036, 726] width 384 height 1096
